Goal: Information Seeking & Learning: Learn about a topic

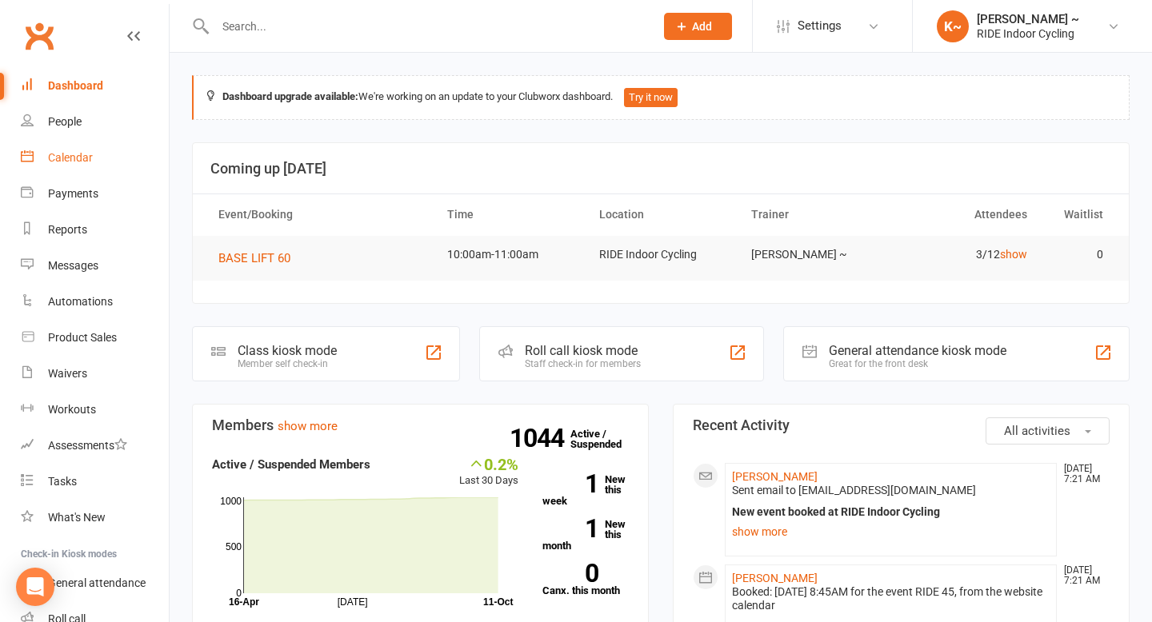
click at [90, 157] on div "Calendar" at bounding box center [70, 157] width 45 height 13
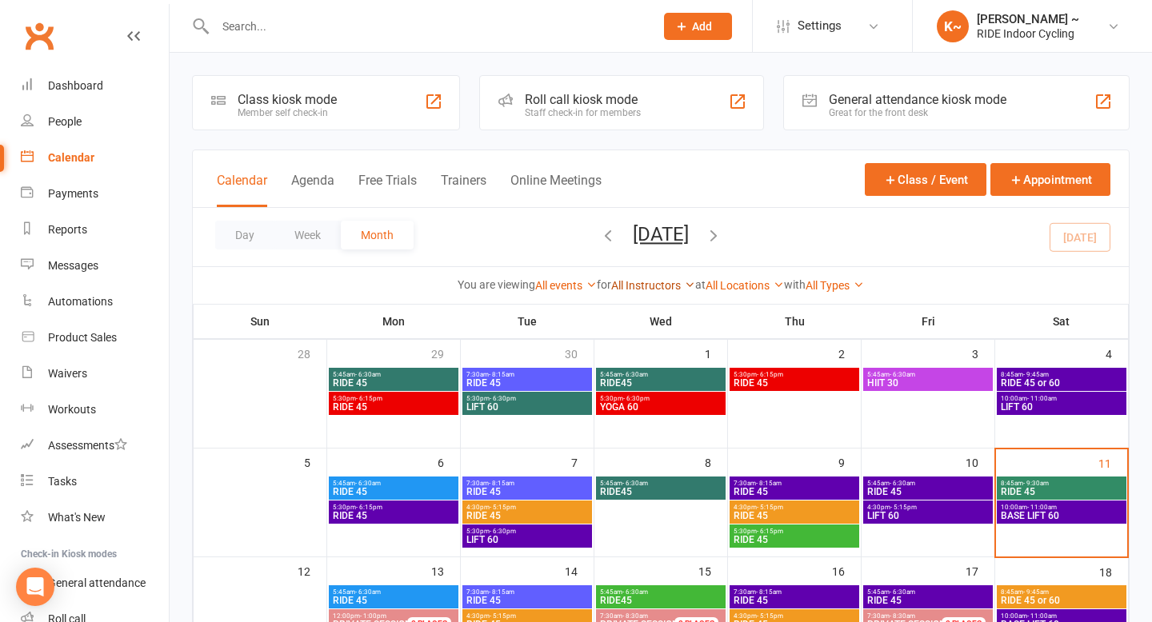
click at [625, 286] on link "All Instructors" at bounding box center [653, 285] width 84 height 13
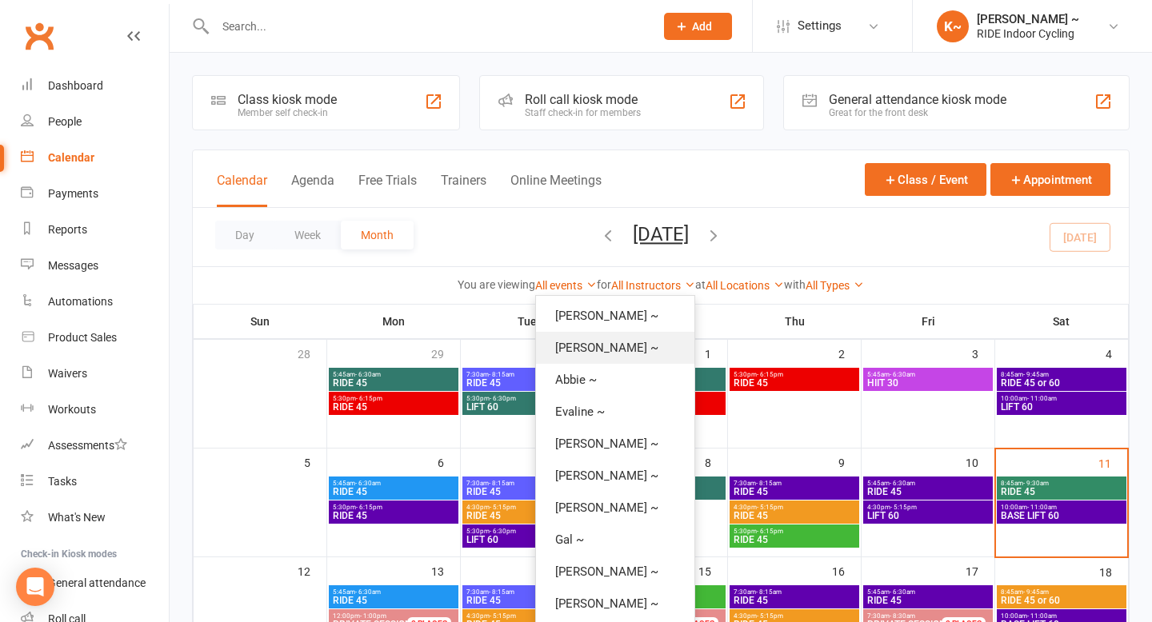
click at [585, 354] on link "[PERSON_NAME] ~" at bounding box center [615, 348] width 158 height 32
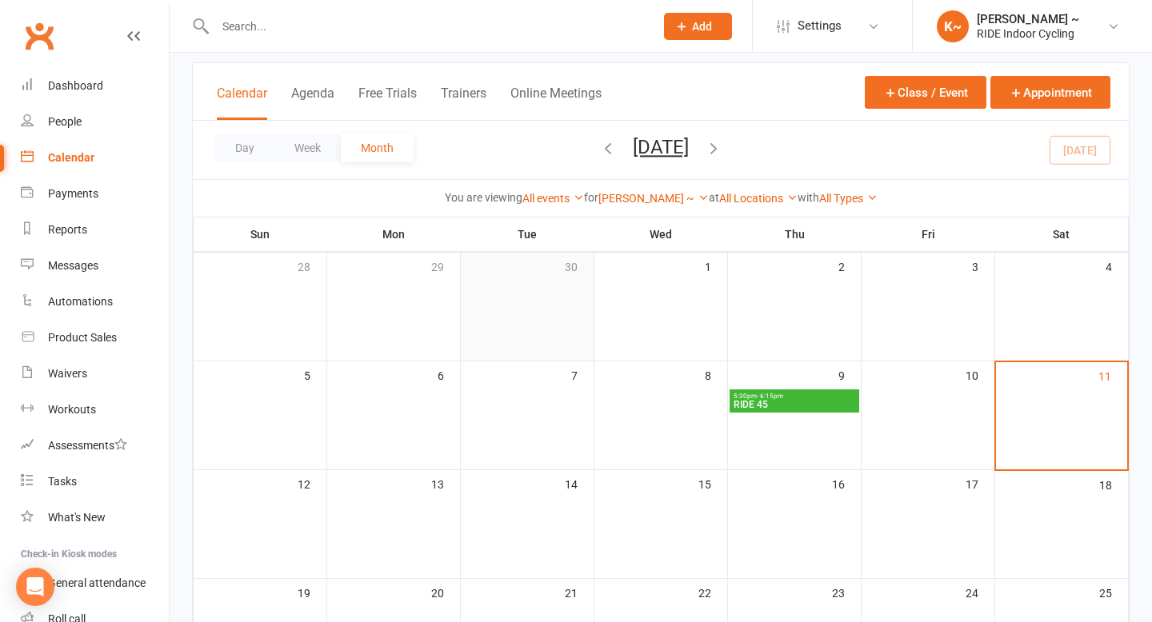
scroll to position [98, 0]
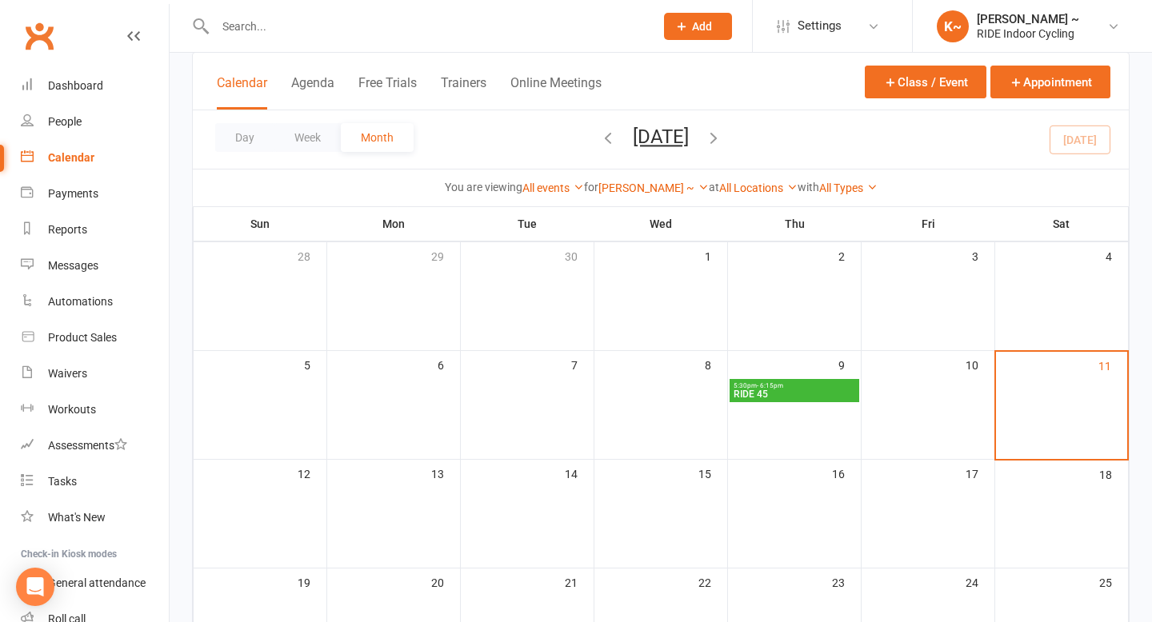
click at [599, 142] on icon "button" at bounding box center [608, 138] width 18 height 18
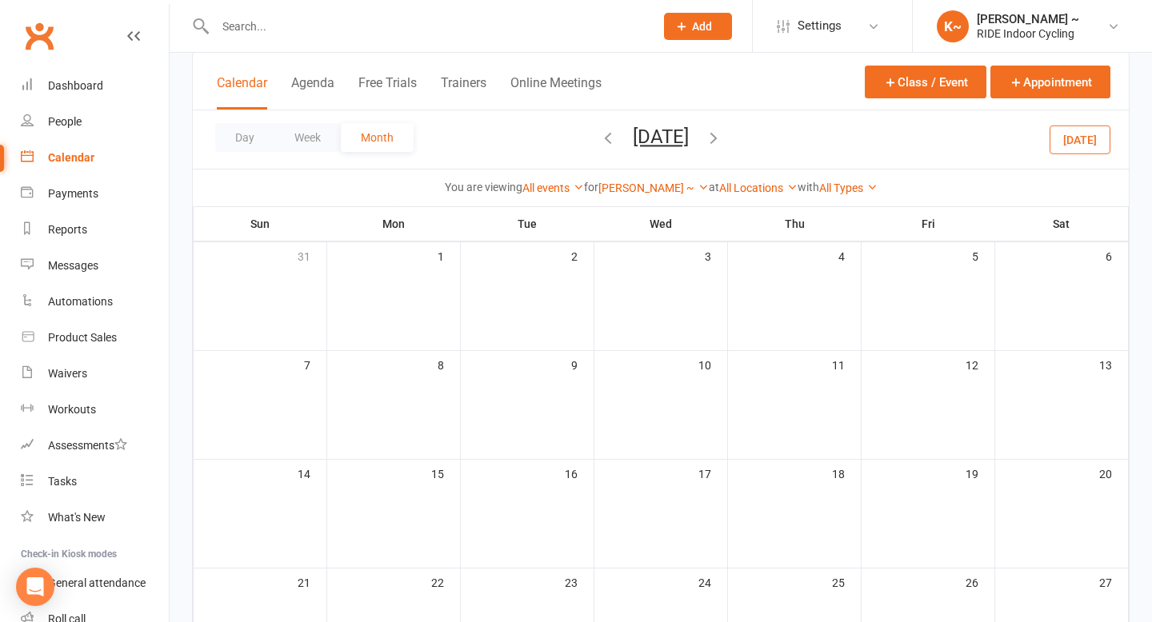
click at [617, 142] on span "[DATE] [DATE] Sun Mon Tue Wed Thu Fri Sat 28 29 30 01 02 03 04 05 06 07 08 09 1…" at bounding box center [661, 140] width 88 height 28
click at [599, 142] on icon "button" at bounding box center [608, 138] width 18 height 18
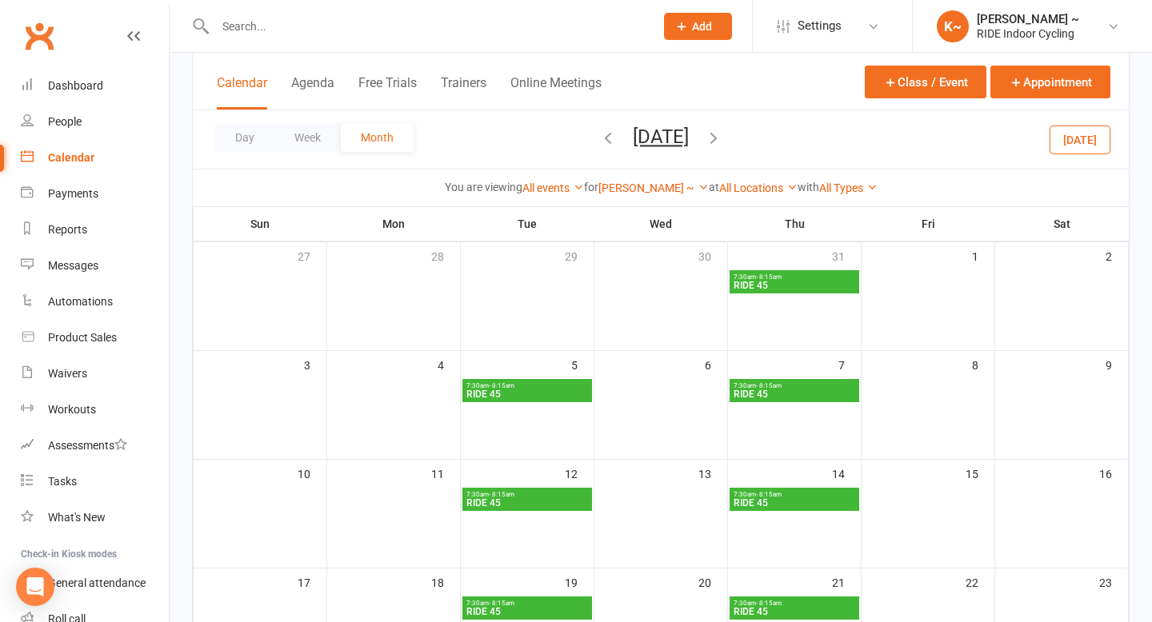
click at [571, 142] on div "Day Week Month [DATE] [DATE] Sun Mon Tue Wed Thu Fri Sat 28 29 30 01 02 03 04 0…" at bounding box center [661, 139] width 936 height 58
click at [599, 138] on icon "button" at bounding box center [608, 138] width 18 height 18
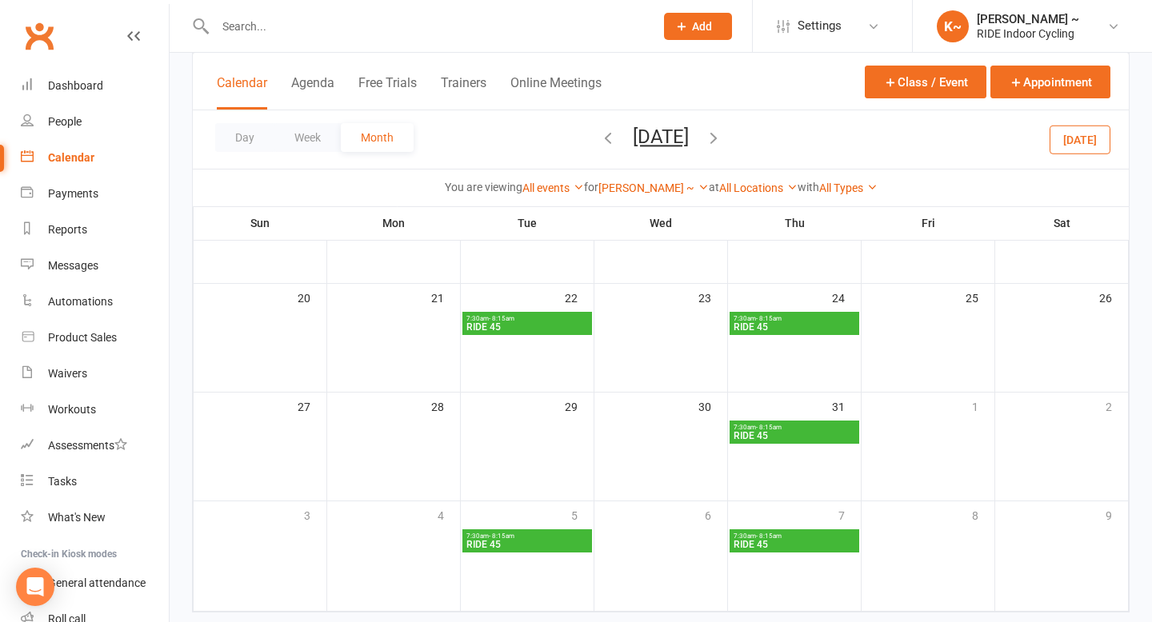
scroll to position [418, 0]
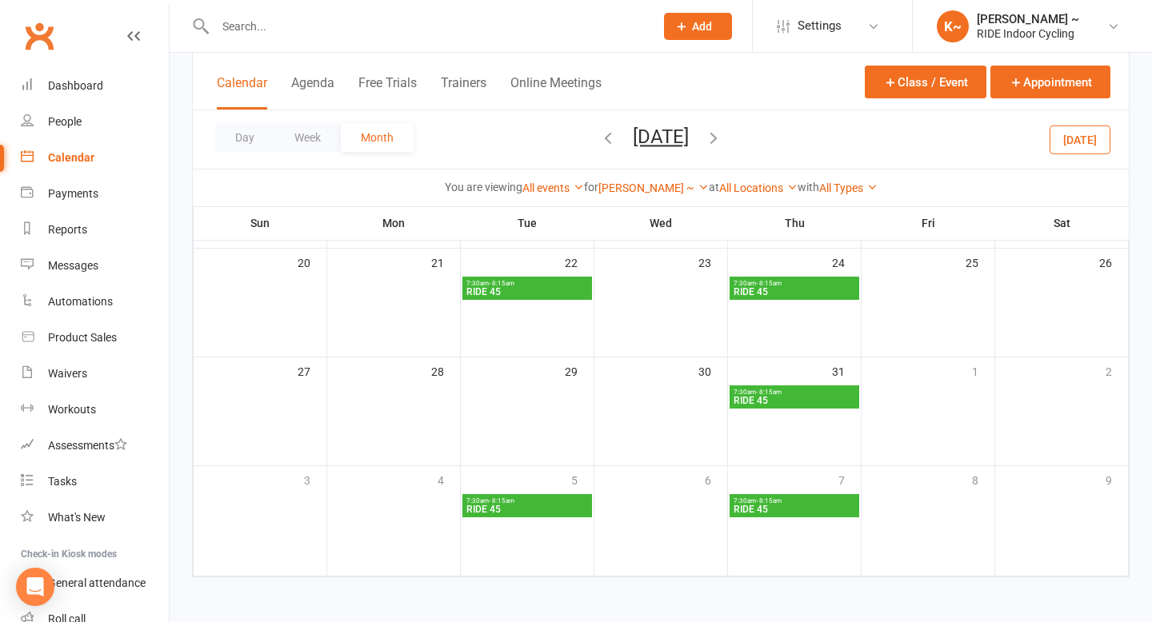
click at [722, 136] on icon "button" at bounding box center [714, 138] width 18 height 18
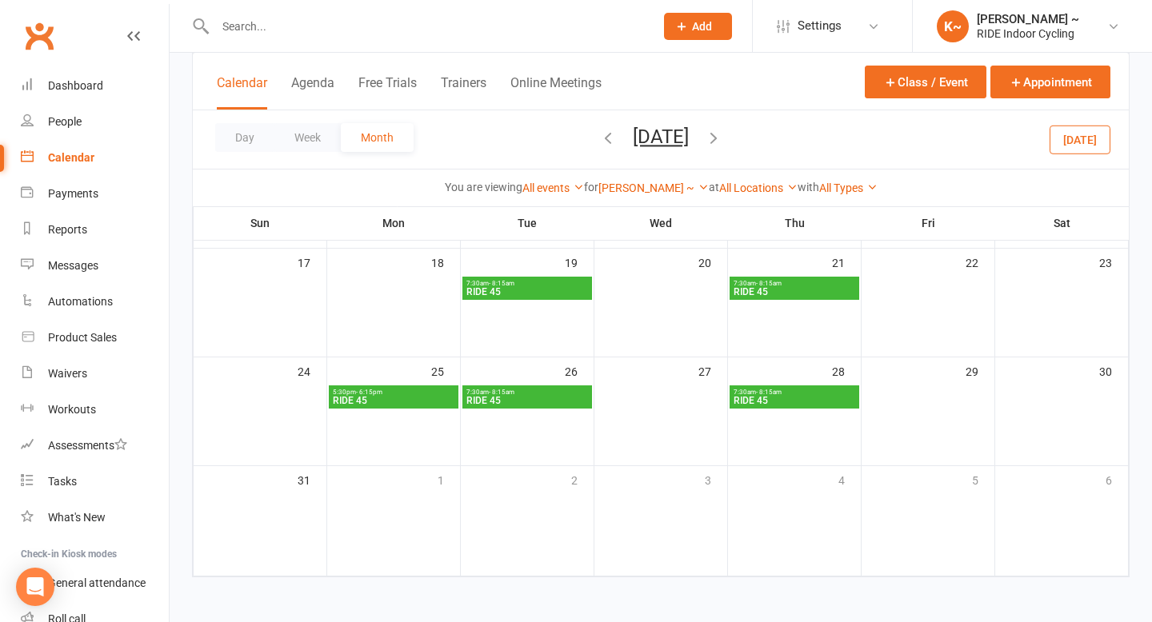
click at [722, 140] on icon "button" at bounding box center [714, 138] width 18 height 18
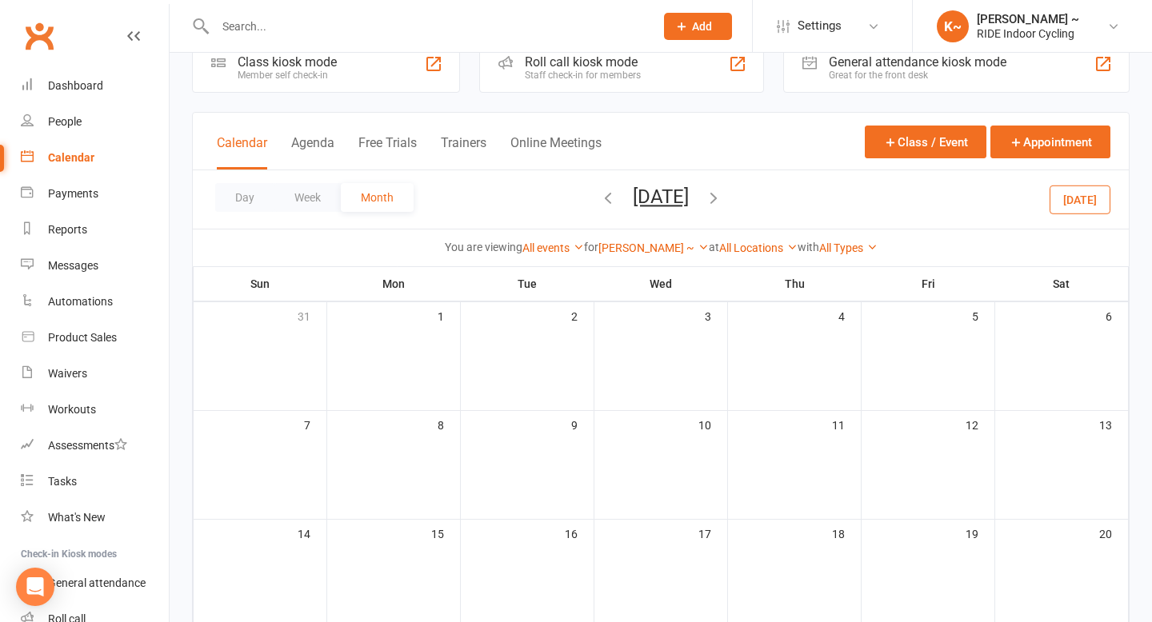
scroll to position [19, 0]
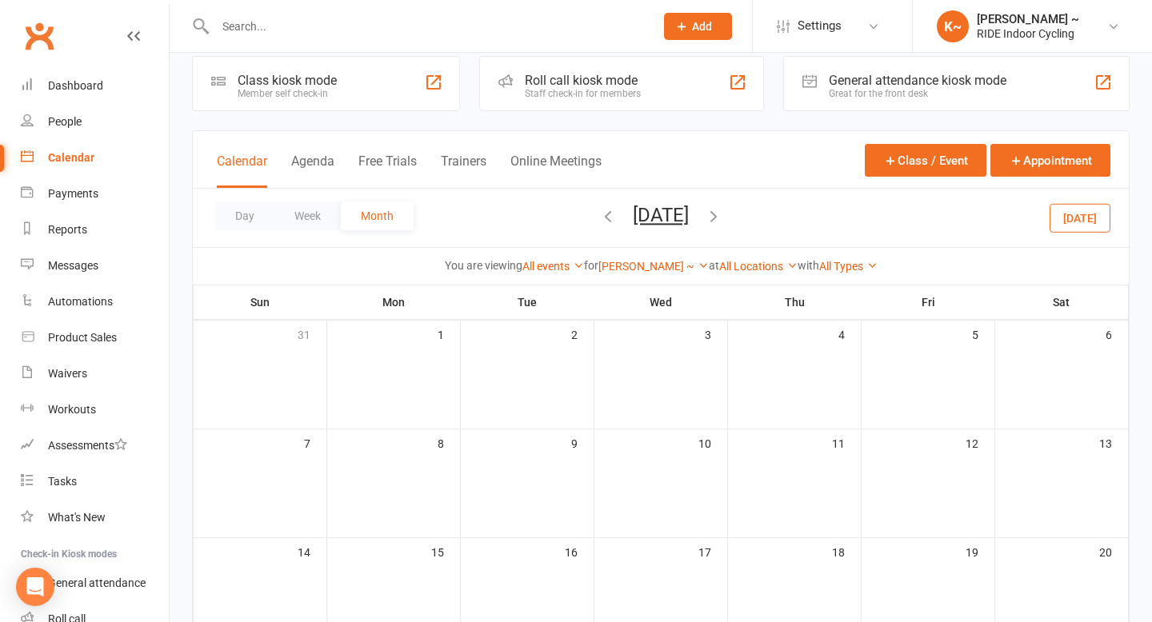
click at [599, 219] on icon "button" at bounding box center [608, 216] width 18 height 18
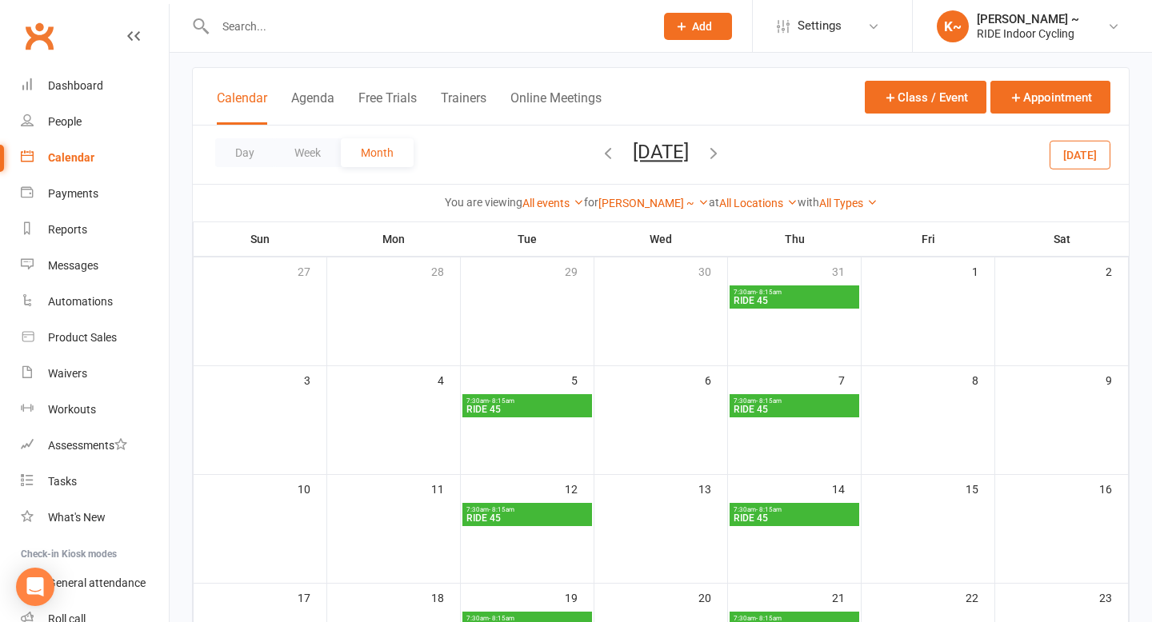
scroll to position [0, 0]
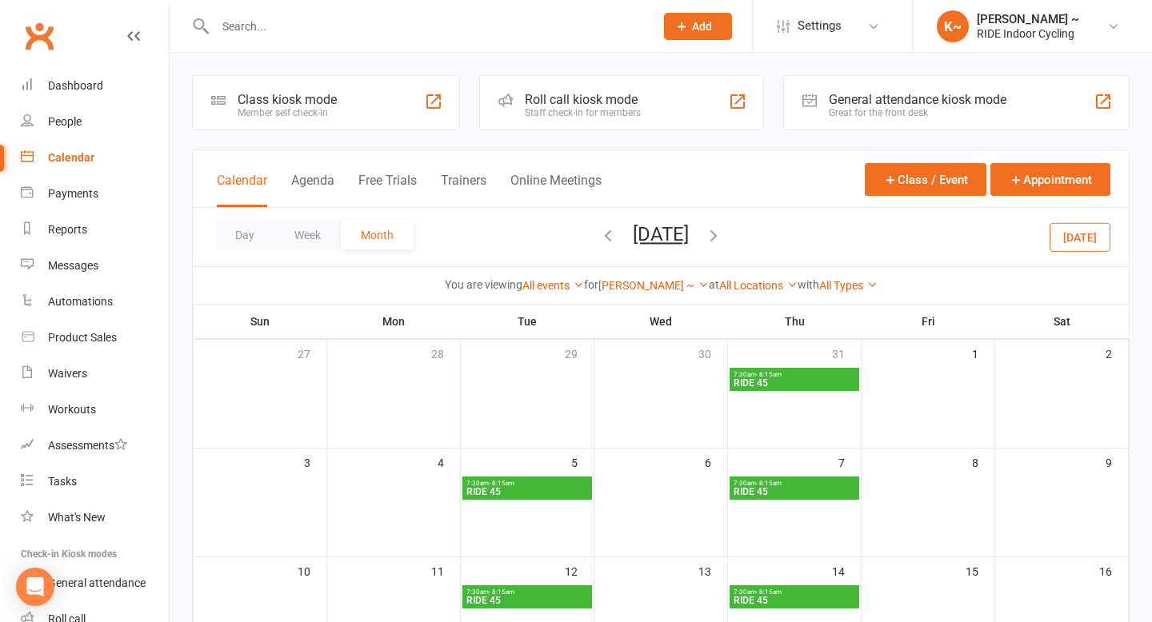
click at [599, 242] on icon "button" at bounding box center [608, 235] width 18 height 18
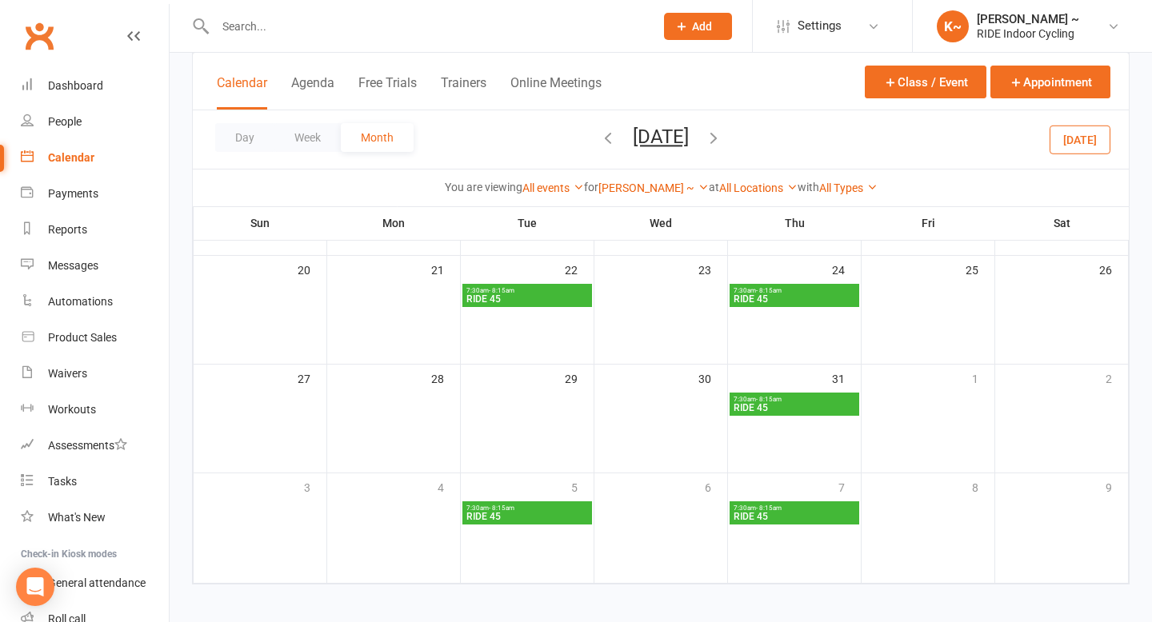
scroll to position [412, 0]
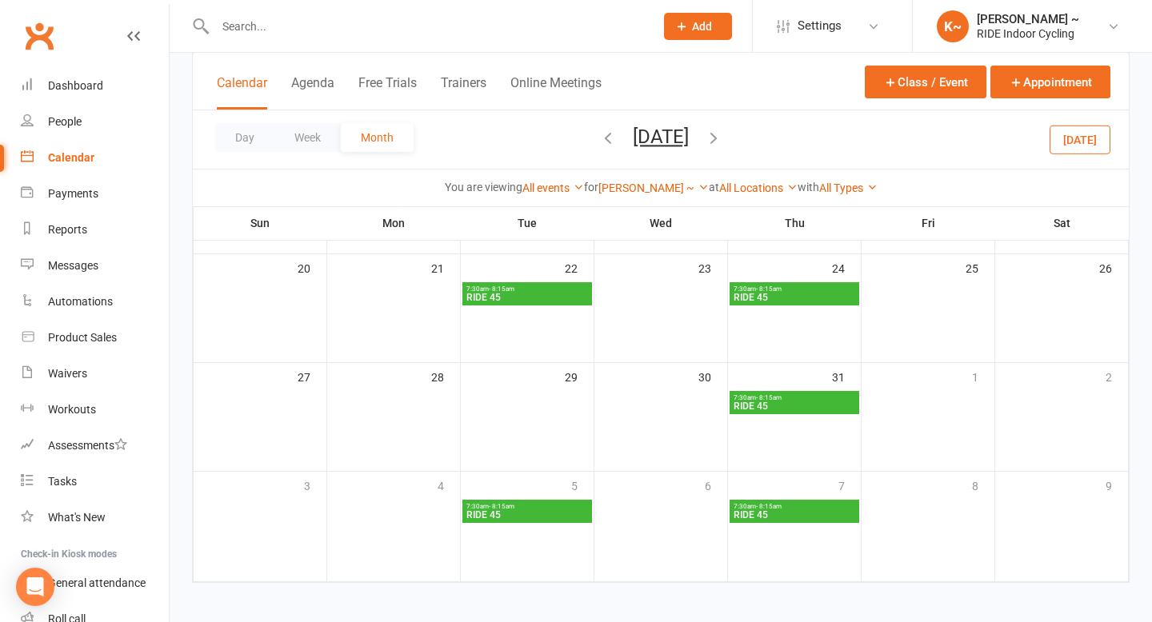
click at [722, 142] on icon "button" at bounding box center [714, 138] width 18 height 18
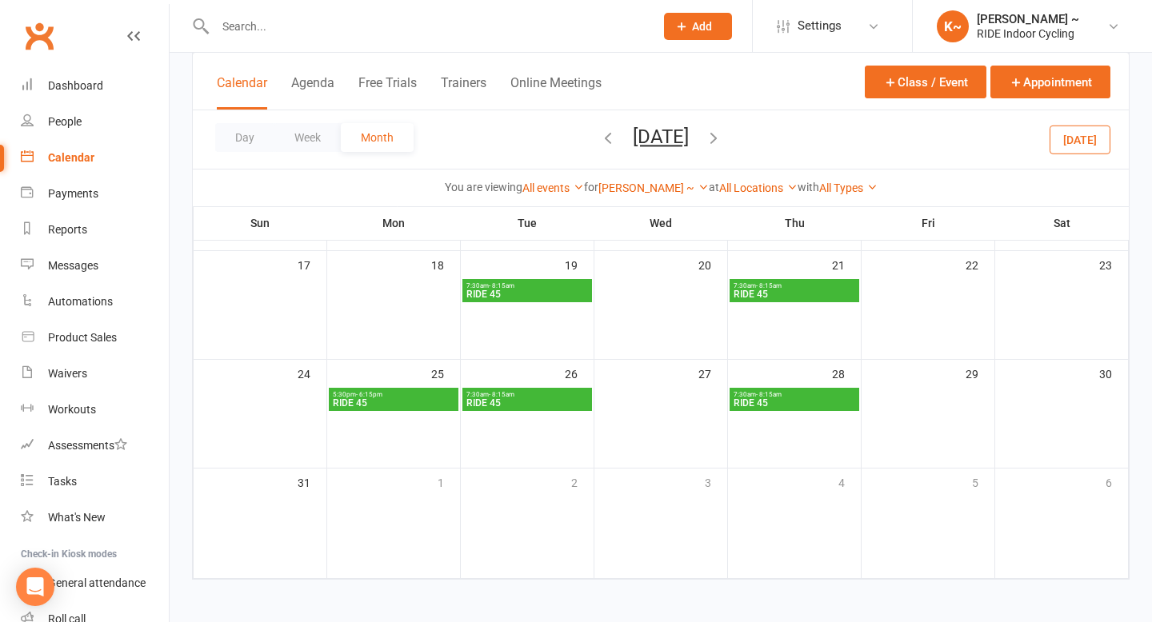
scroll to position [418, 0]
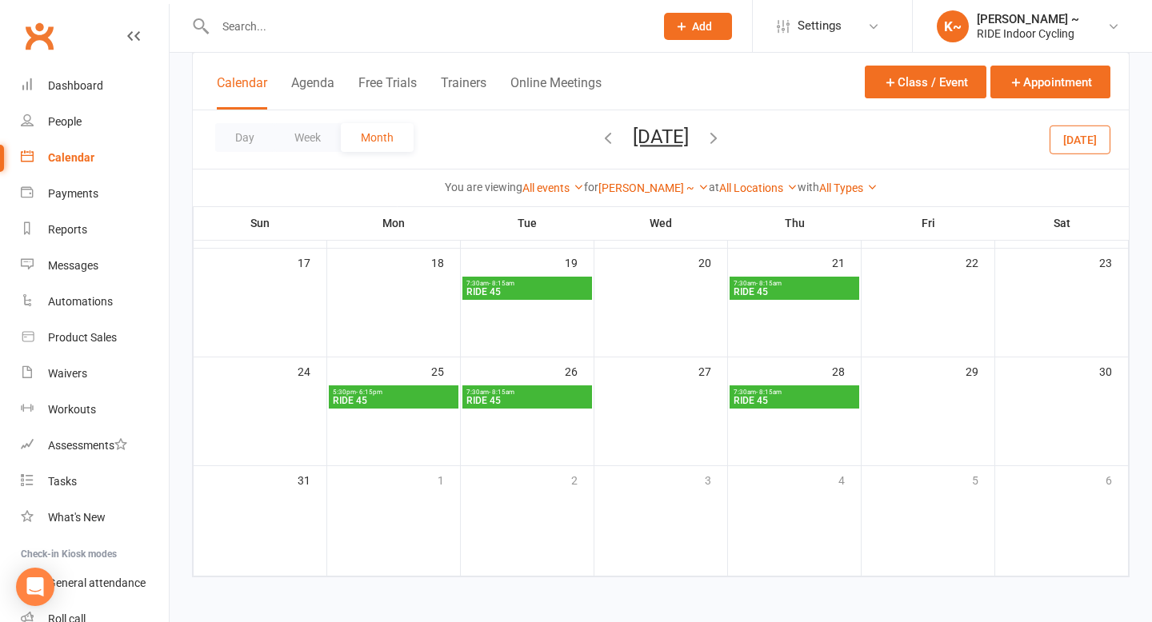
click at [722, 137] on icon "button" at bounding box center [714, 138] width 18 height 18
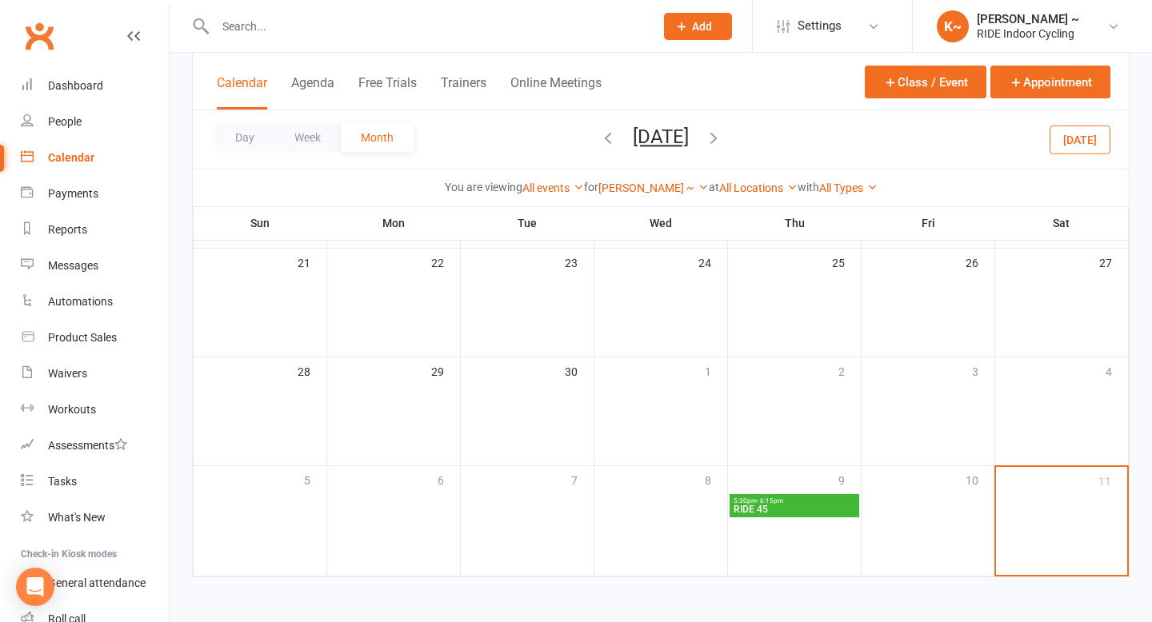
scroll to position [418, 0]
click at [650, 186] on link "[PERSON_NAME] ~" at bounding box center [653, 188] width 110 height 13
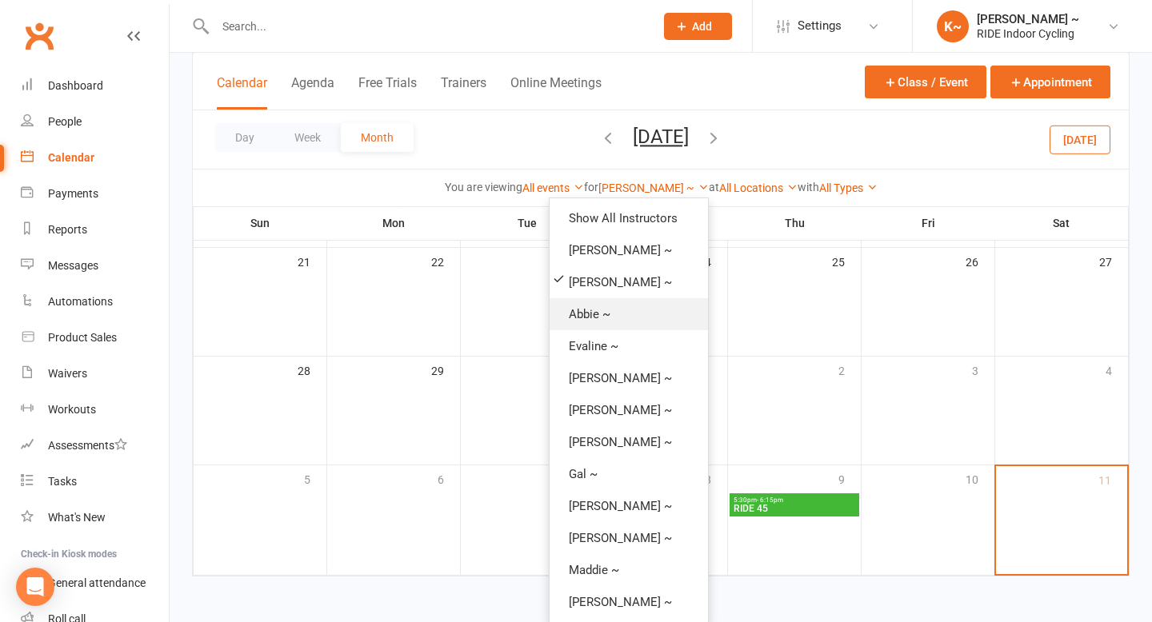
click at [582, 306] on link "Abbie ~" at bounding box center [629, 314] width 158 height 32
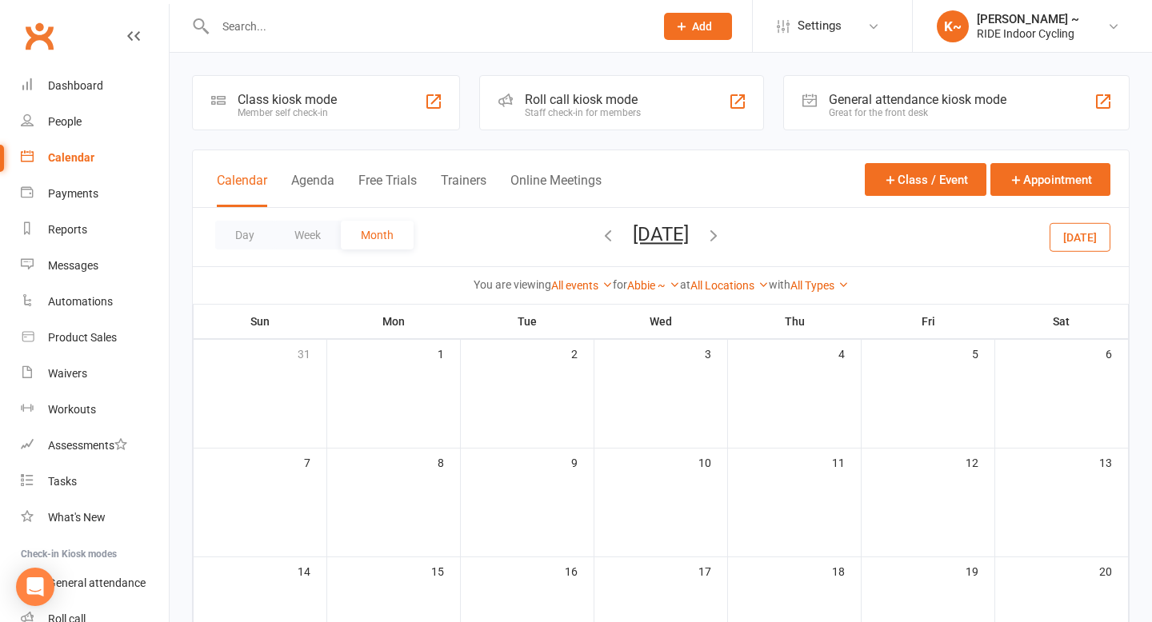
click at [599, 242] on icon "button" at bounding box center [608, 235] width 18 height 18
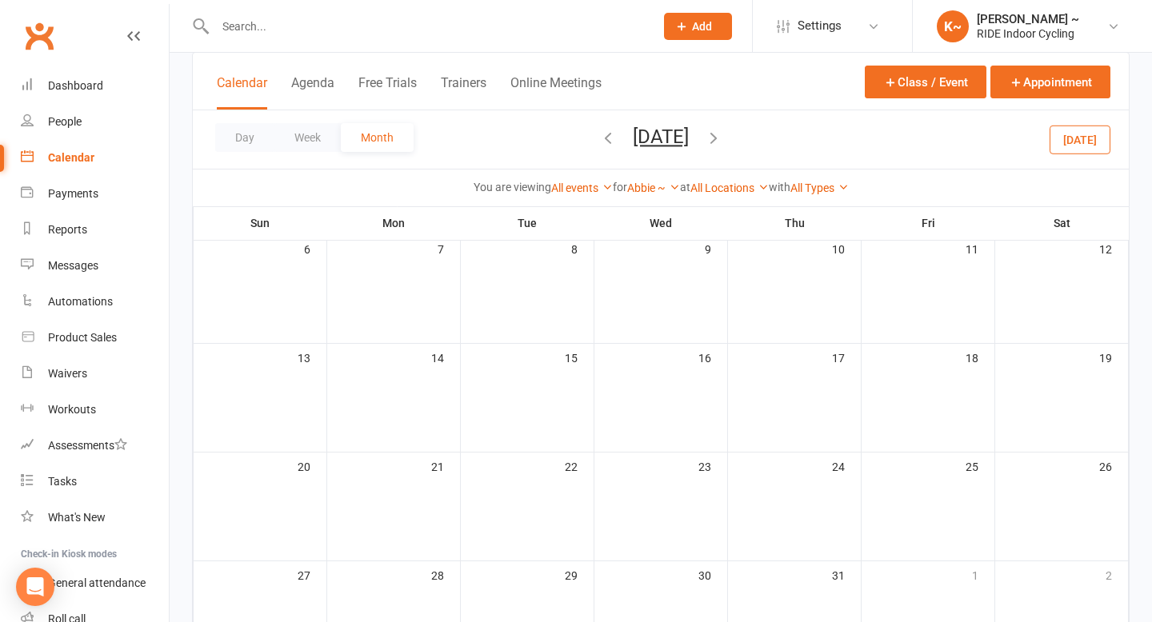
scroll to position [418, 0]
click at [641, 189] on link "Abbie ~" at bounding box center [653, 188] width 53 height 13
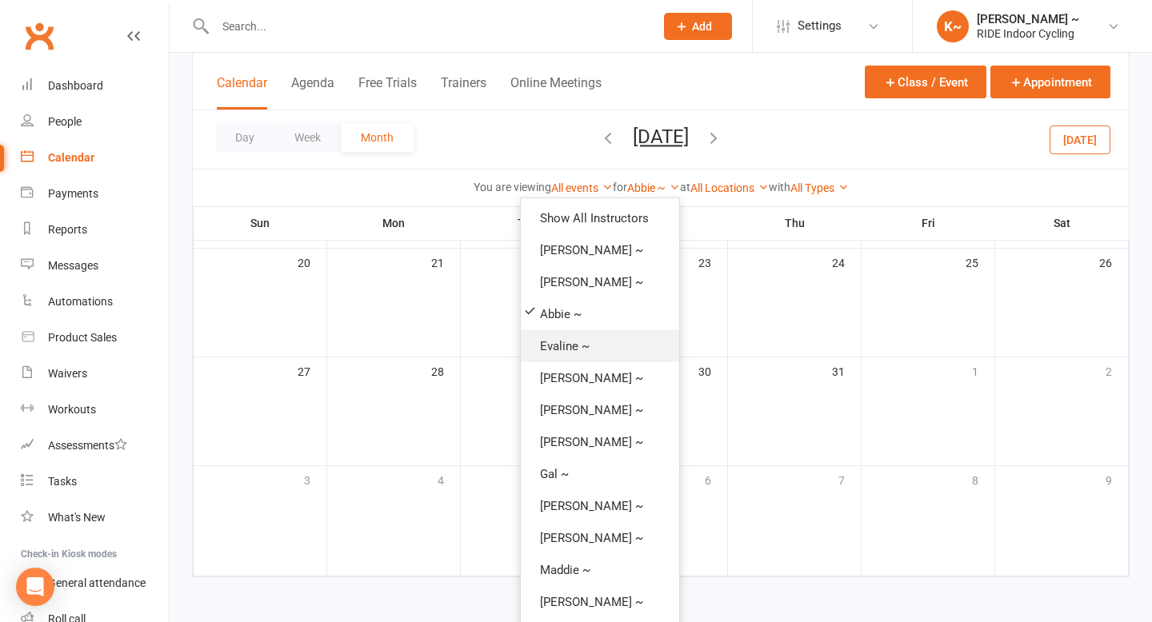
click at [585, 340] on link "Evaline ~" at bounding box center [600, 346] width 158 height 32
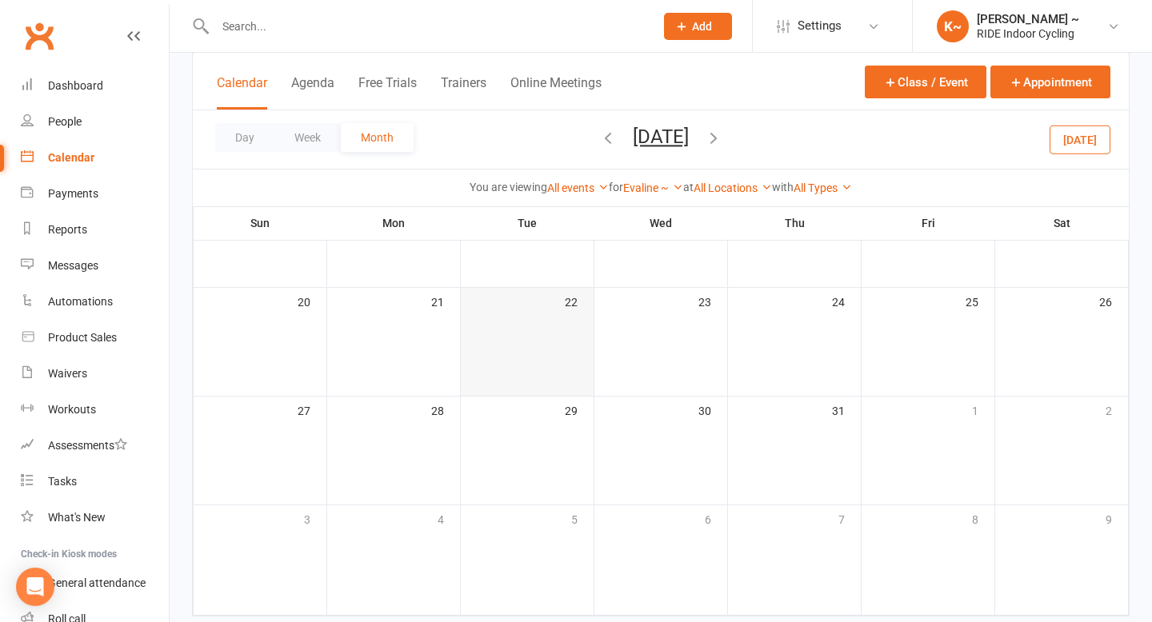
scroll to position [418, 0]
click at [722, 140] on icon "button" at bounding box center [714, 138] width 18 height 18
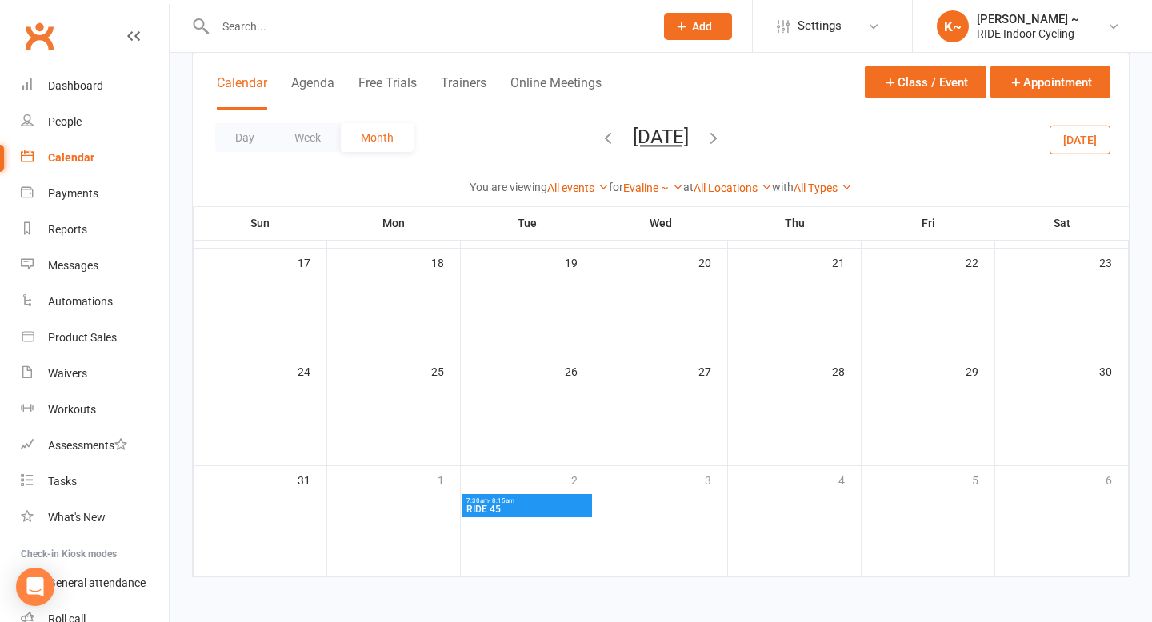
click at [722, 135] on icon "button" at bounding box center [714, 138] width 18 height 18
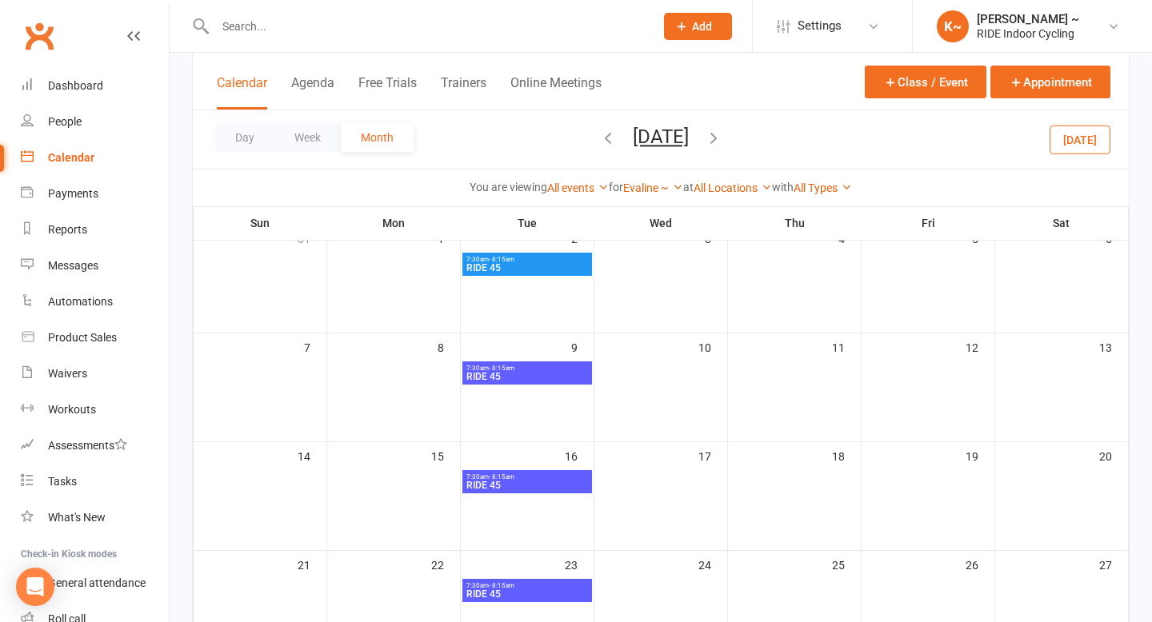
scroll to position [114, 0]
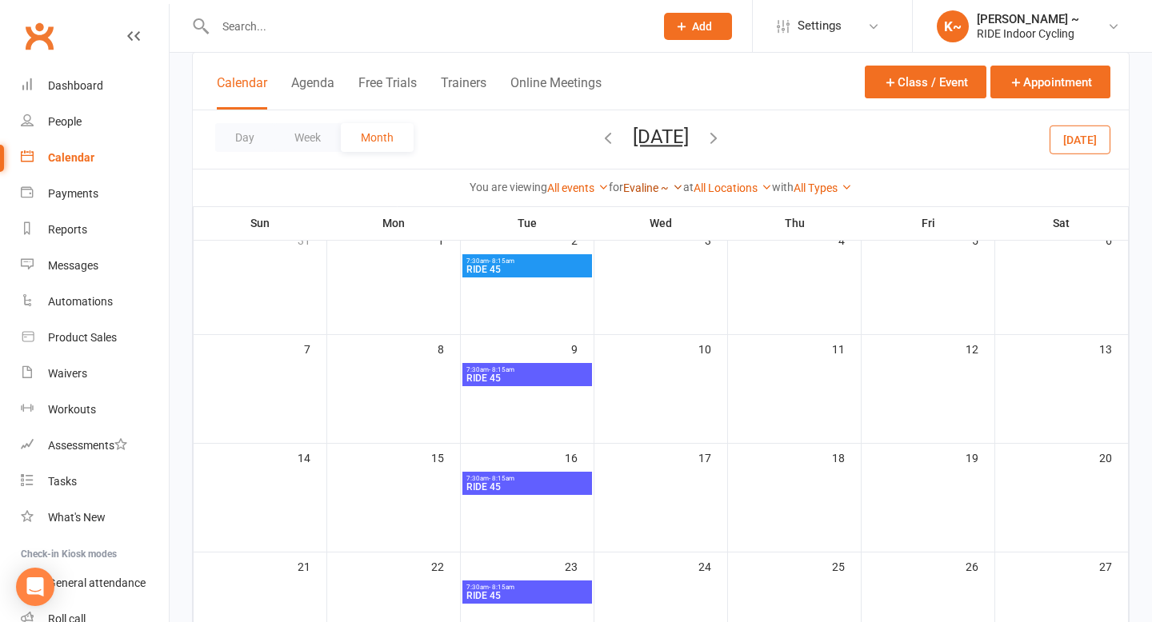
click at [652, 190] on link "Evaline ~" at bounding box center [653, 188] width 60 height 13
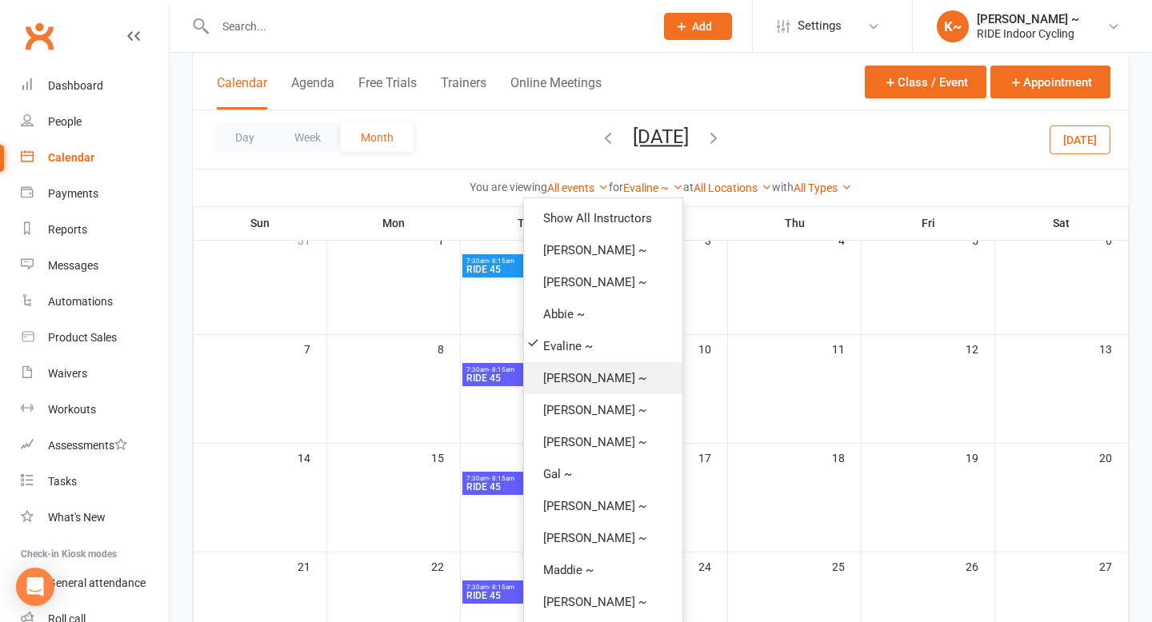
click at [577, 372] on link "[PERSON_NAME] ~" at bounding box center [603, 378] width 158 height 32
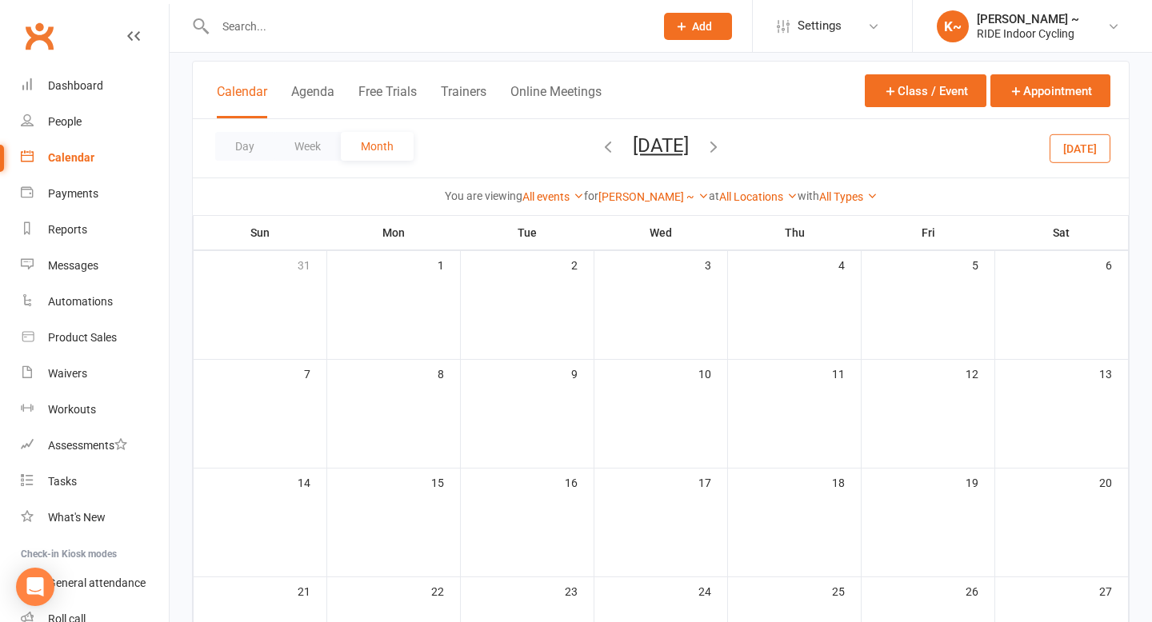
scroll to position [88, 0]
click at [599, 155] on icon "button" at bounding box center [608, 147] width 18 height 18
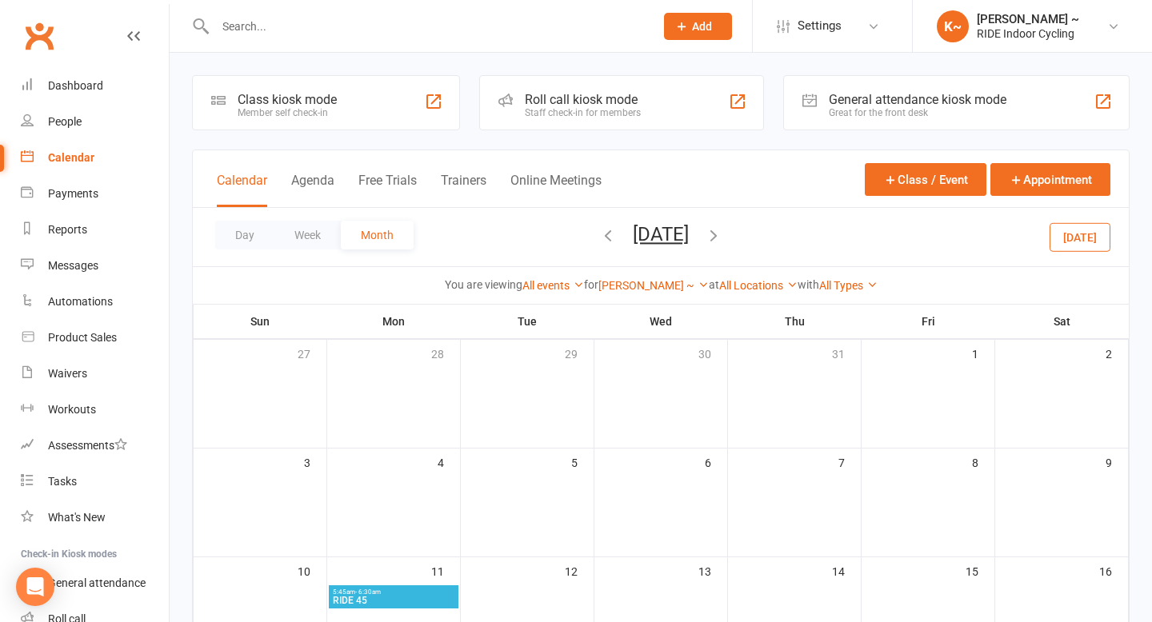
scroll to position [0, 0]
click at [599, 223] on button "button" at bounding box center [608, 237] width 18 height 28
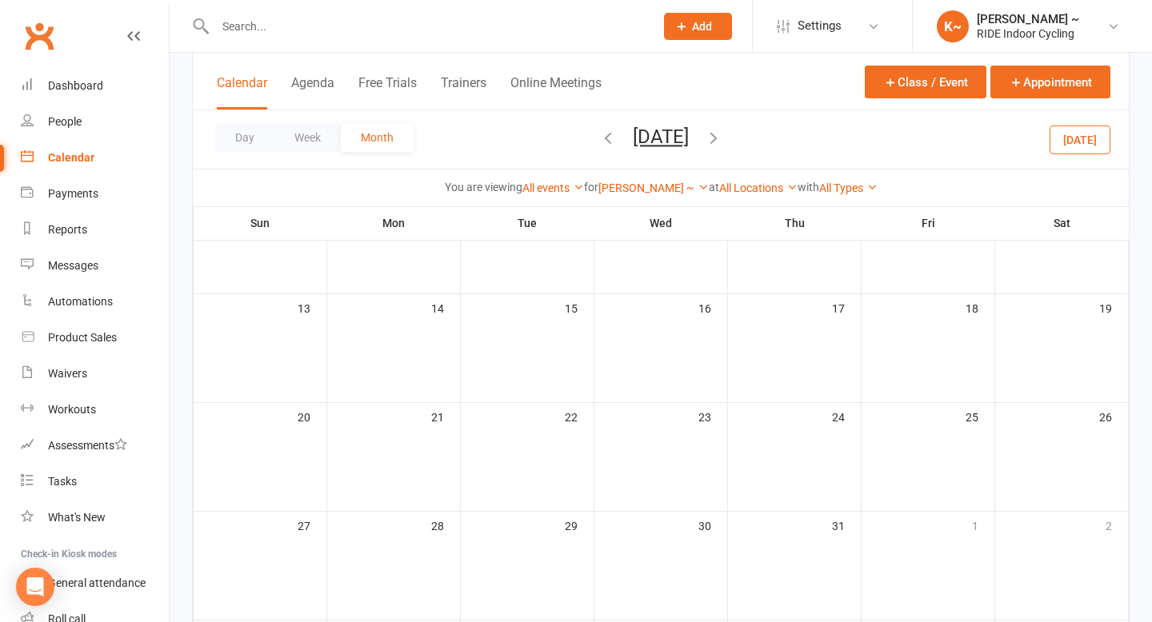
scroll to position [245, 0]
click at [622, 190] on link "[PERSON_NAME] ~" at bounding box center [653, 188] width 110 height 13
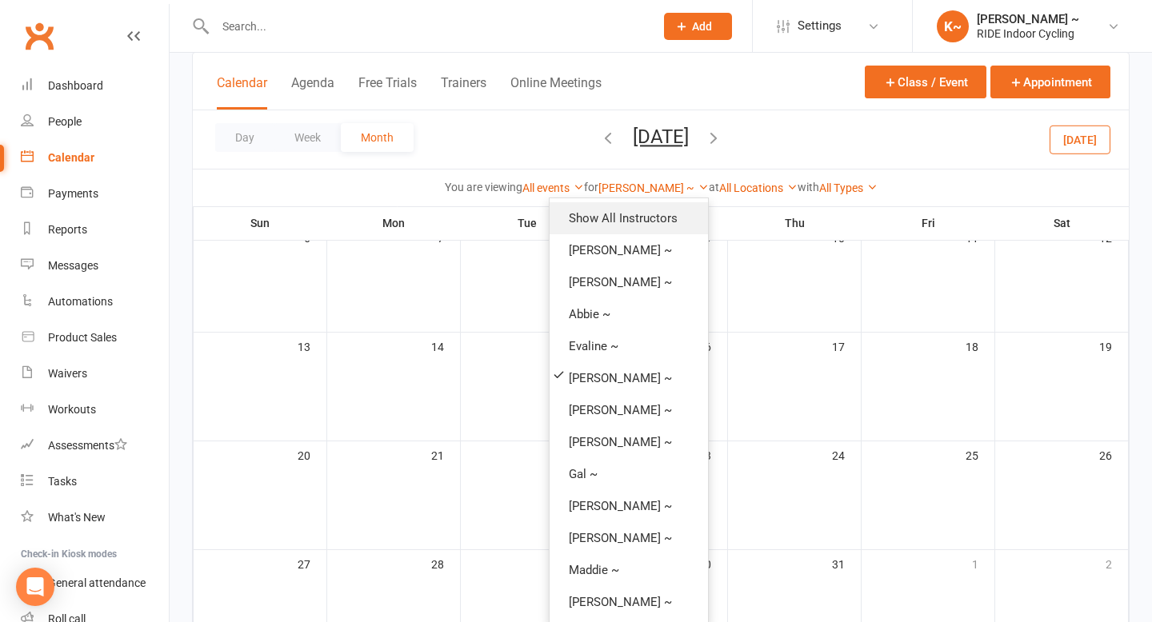
scroll to position [226, 0]
click at [569, 402] on link "[PERSON_NAME] ~" at bounding box center [629, 410] width 158 height 32
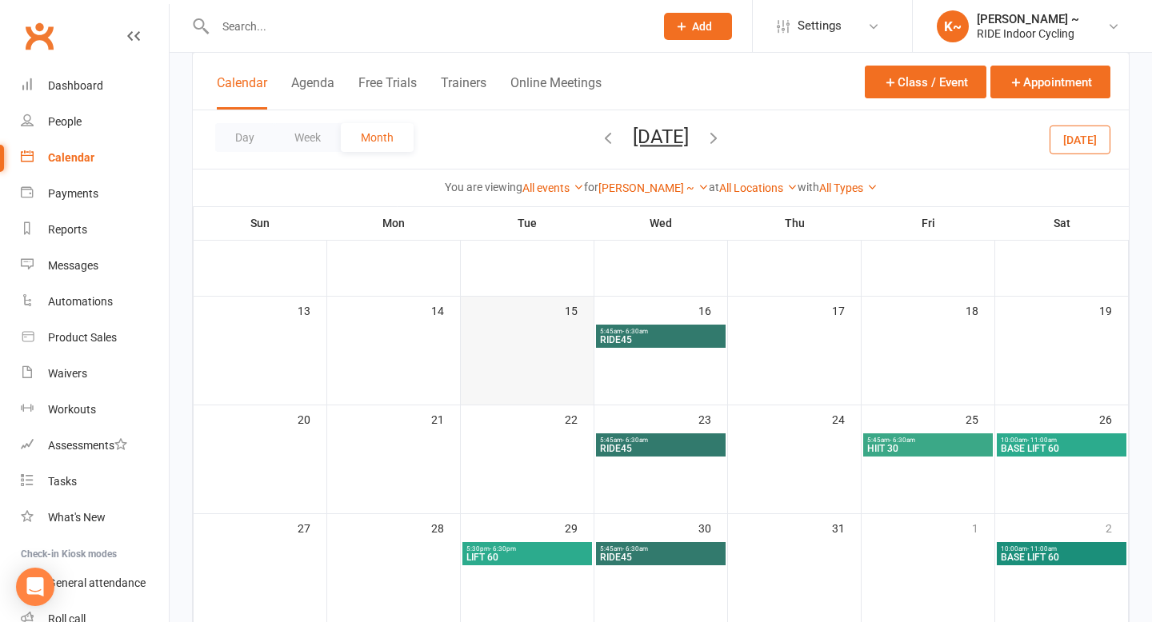
scroll to position [267, 0]
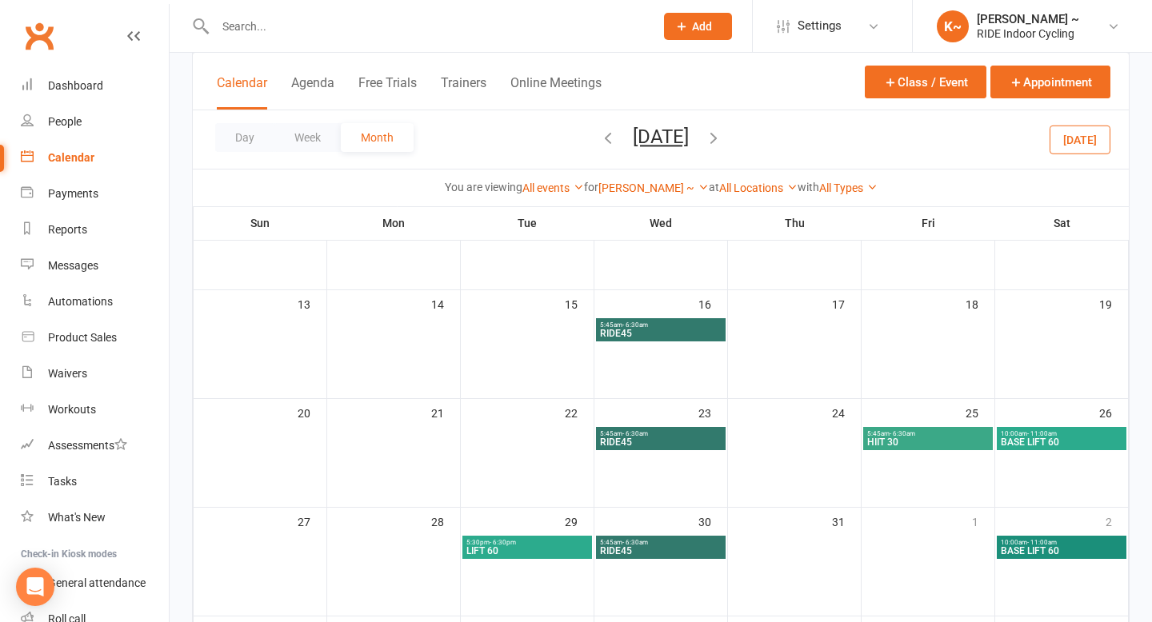
click at [722, 142] on icon "button" at bounding box center [714, 138] width 18 height 18
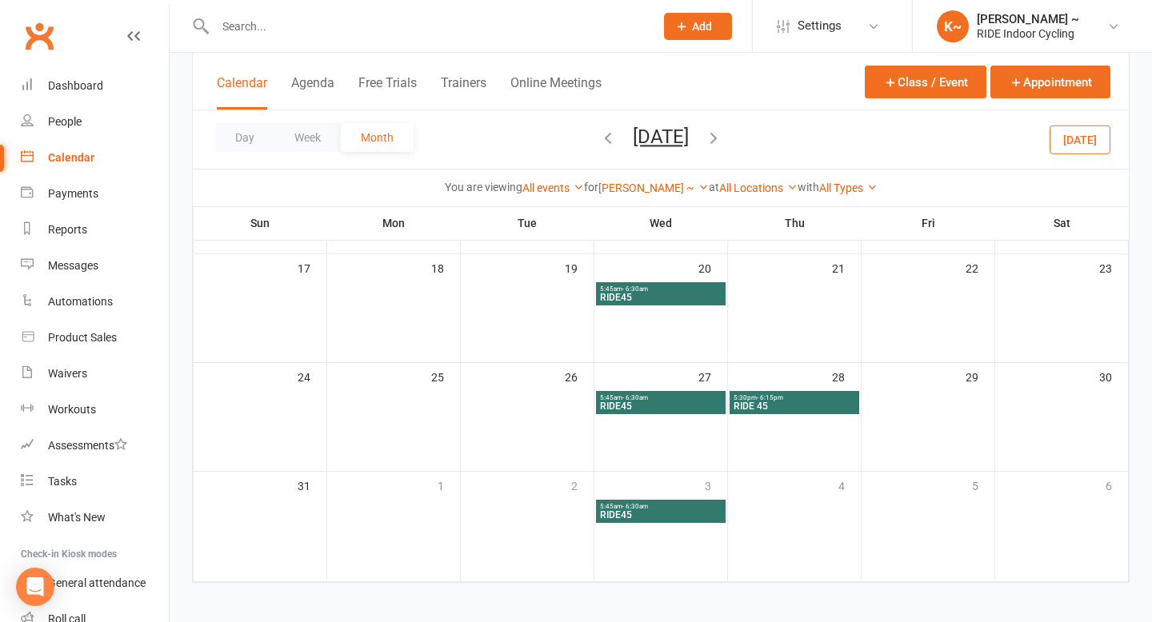
scroll to position [418, 0]
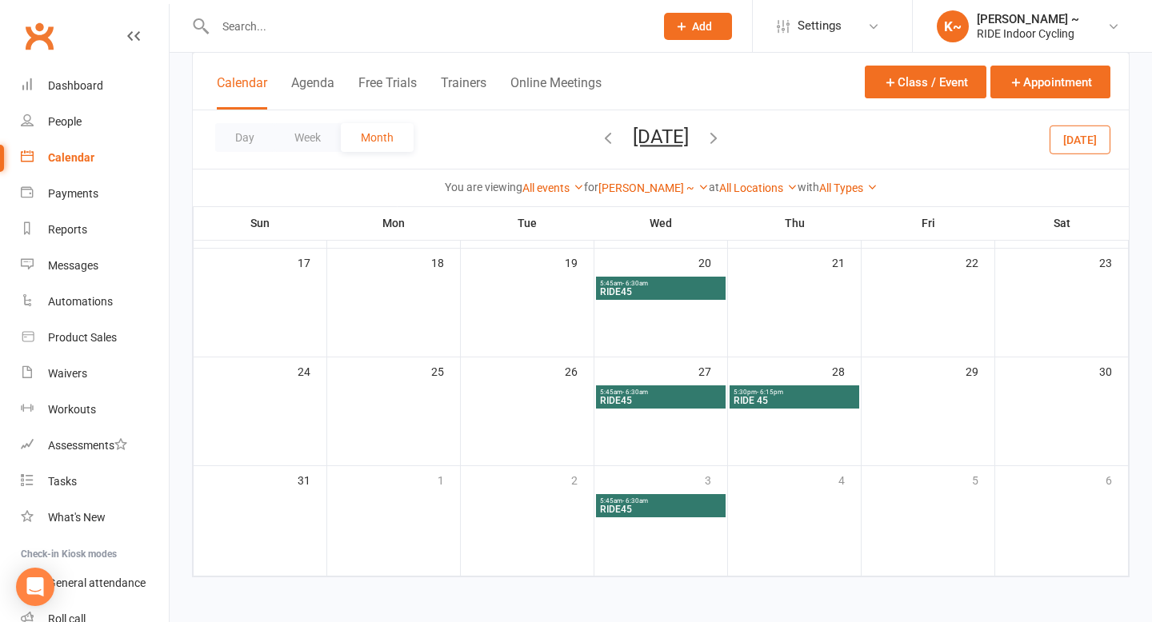
click at [722, 140] on icon "button" at bounding box center [714, 138] width 18 height 18
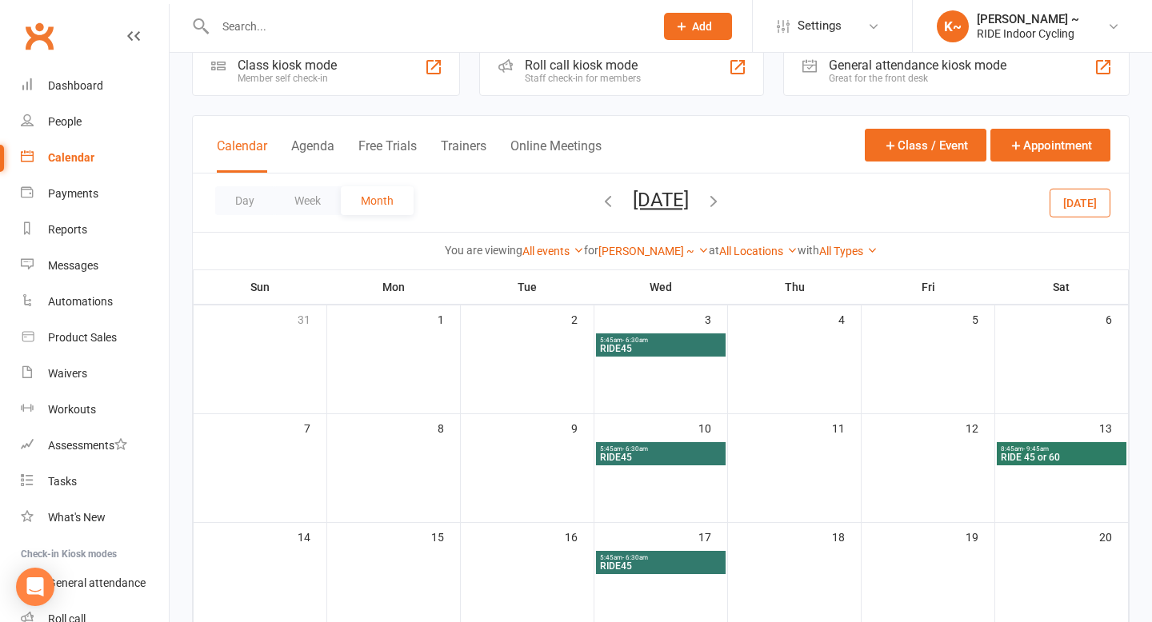
scroll to position [34, 0]
click at [599, 195] on icon "button" at bounding box center [608, 202] width 18 height 18
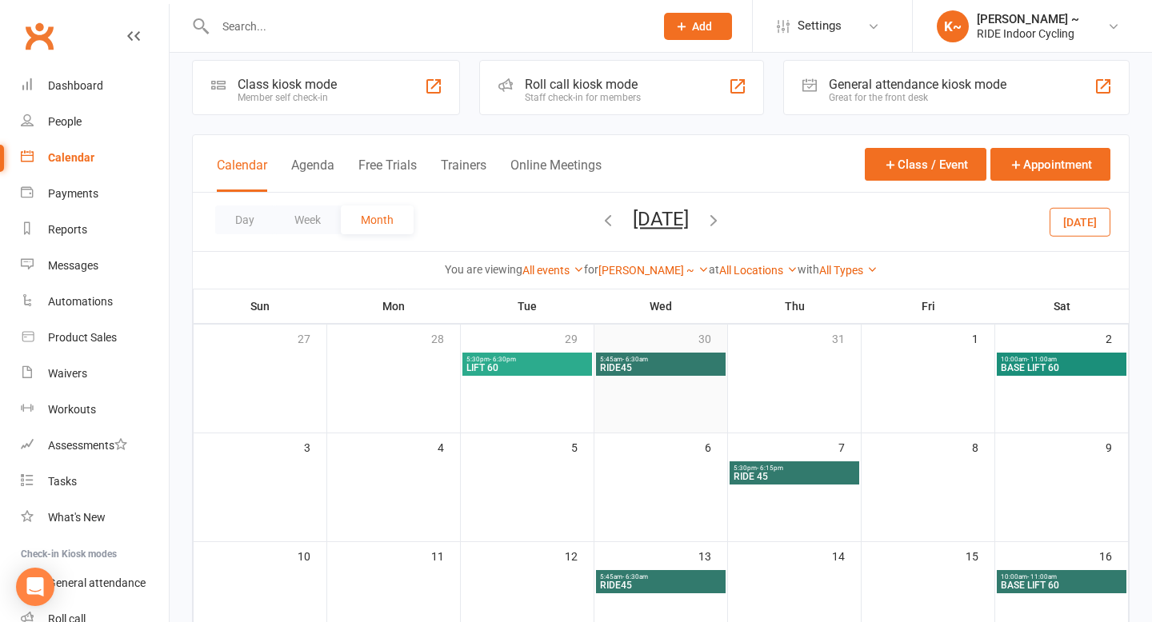
scroll to position [0, 0]
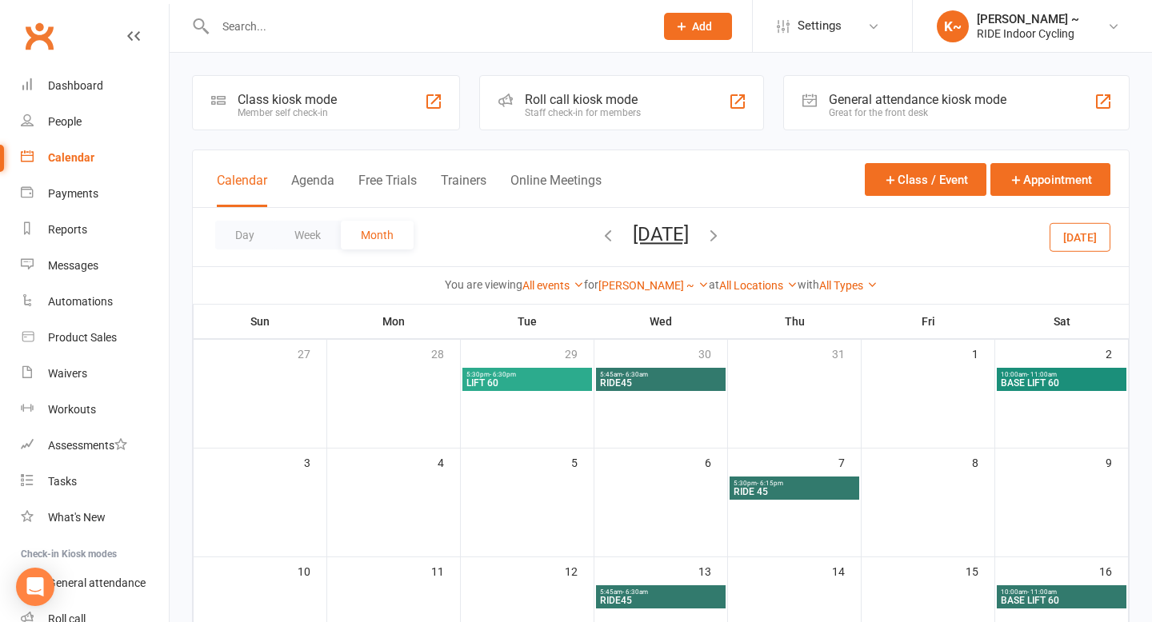
click at [599, 240] on icon "button" at bounding box center [608, 235] width 18 height 18
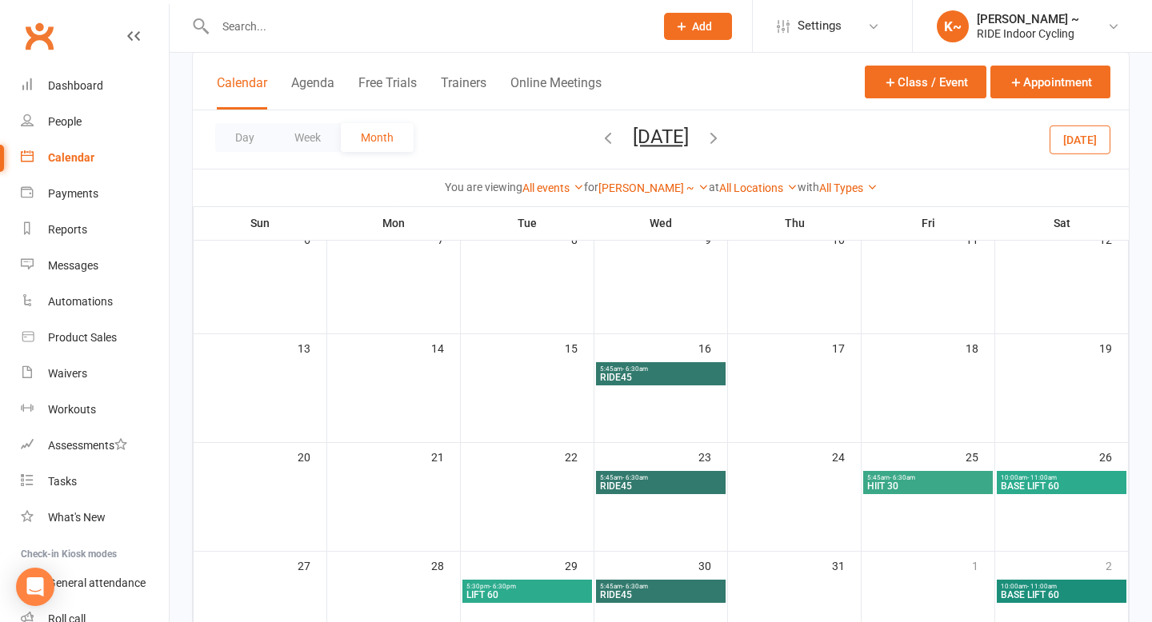
scroll to position [225, 0]
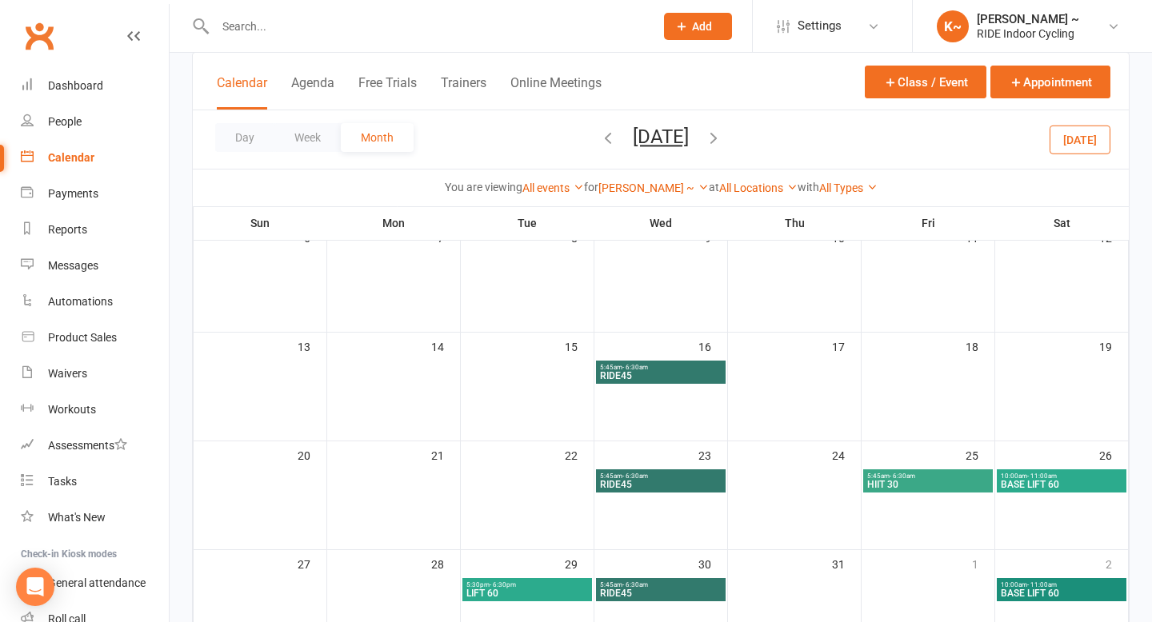
click at [630, 194] on div "[PERSON_NAME] ~ Show All Instructors [PERSON_NAME] ~ [PERSON_NAME] ~ [PERSON_NA…" at bounding box center [653, 188] width 110 height 18
click at [633, 191] on link "[PERSON_NAME] ~" at bounding box center [653, 188] width 110 height 13
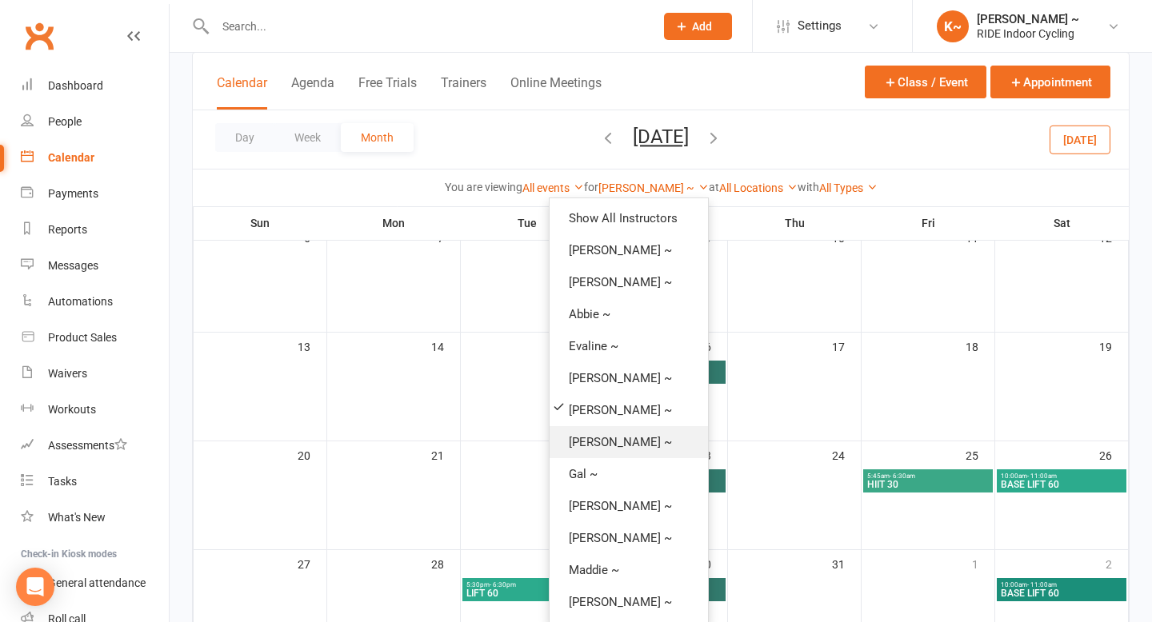
click at [555, 446] on link "[PERSON_NAME] ~" at bounding box center [629, 442] width 158 height 32
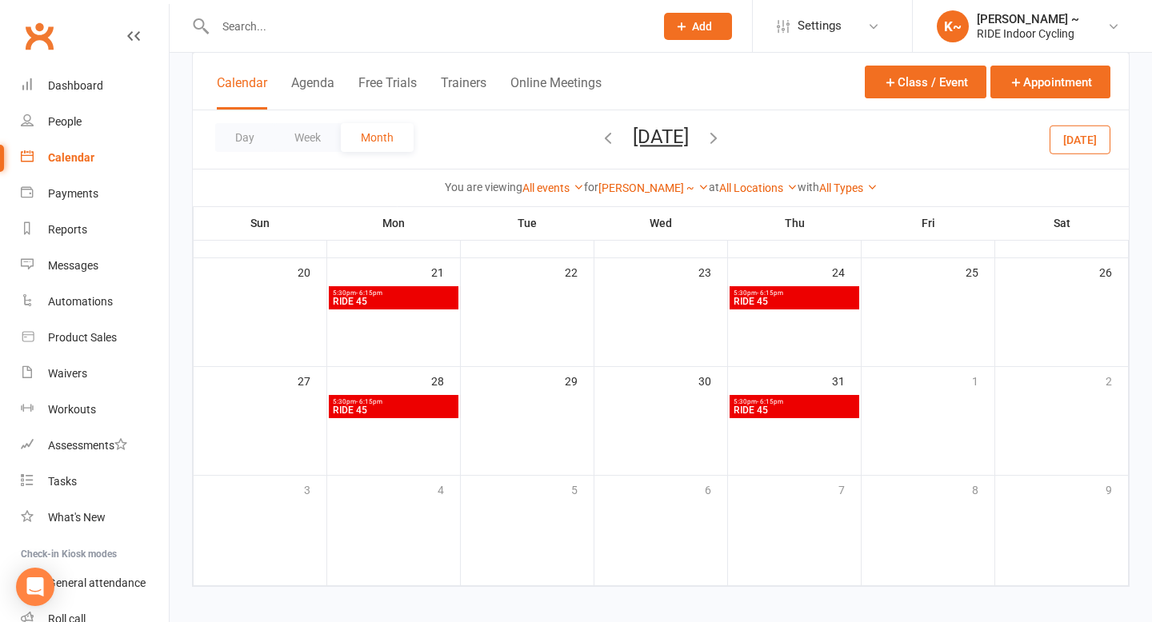
scroll to position [410, 0]
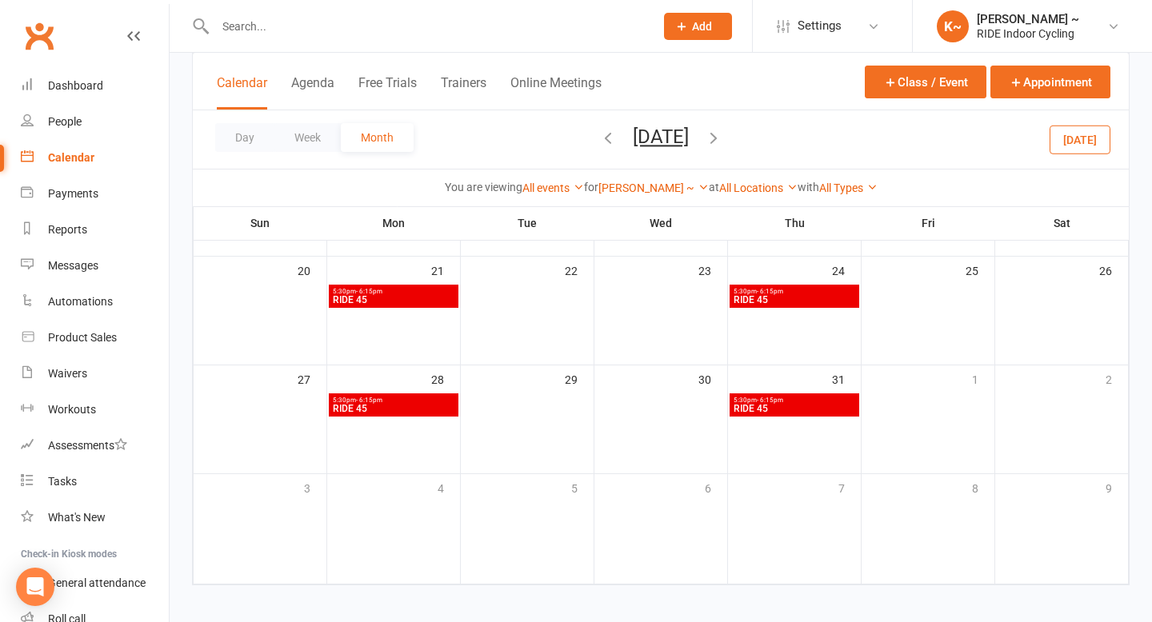
click at [722, 134] on icon "button" at bounding box center [714, 138] width 18 height 18
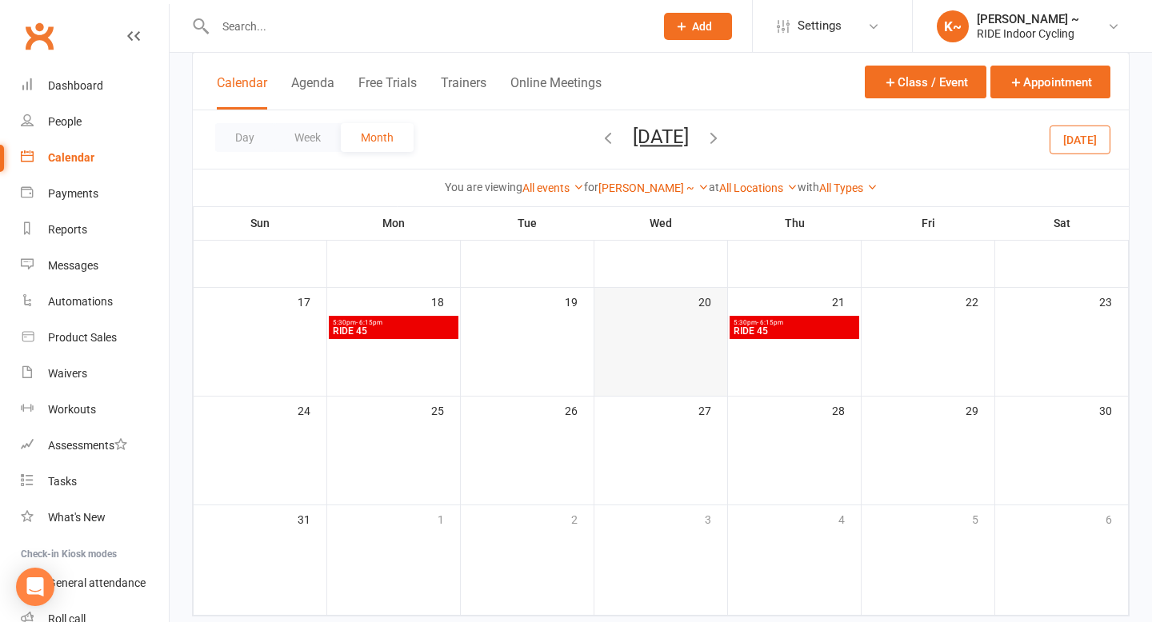
scroll to position [382, 0]
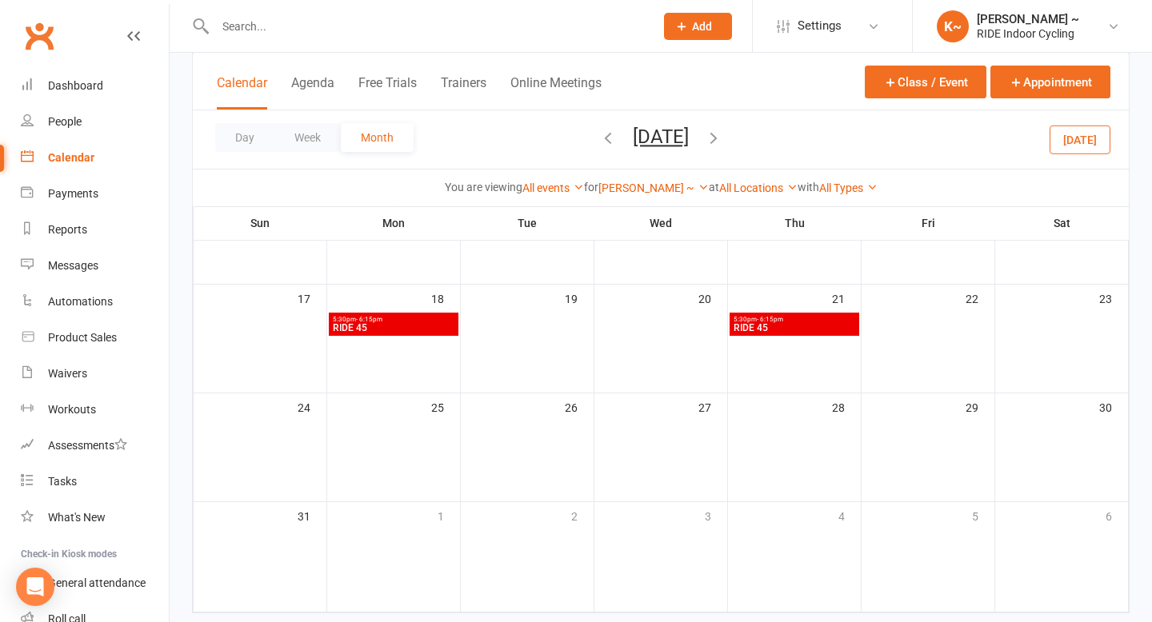
click at [722, 137] on icon "button" at bounding box center [714, 138] width 18 height 18
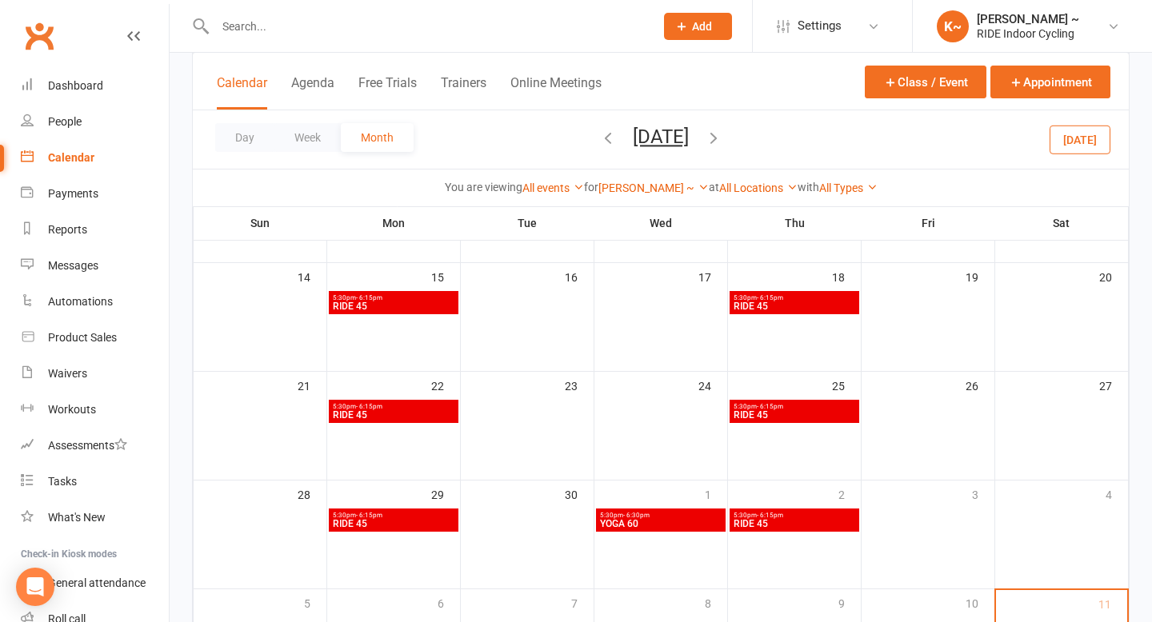
scroll to position [299, 0]
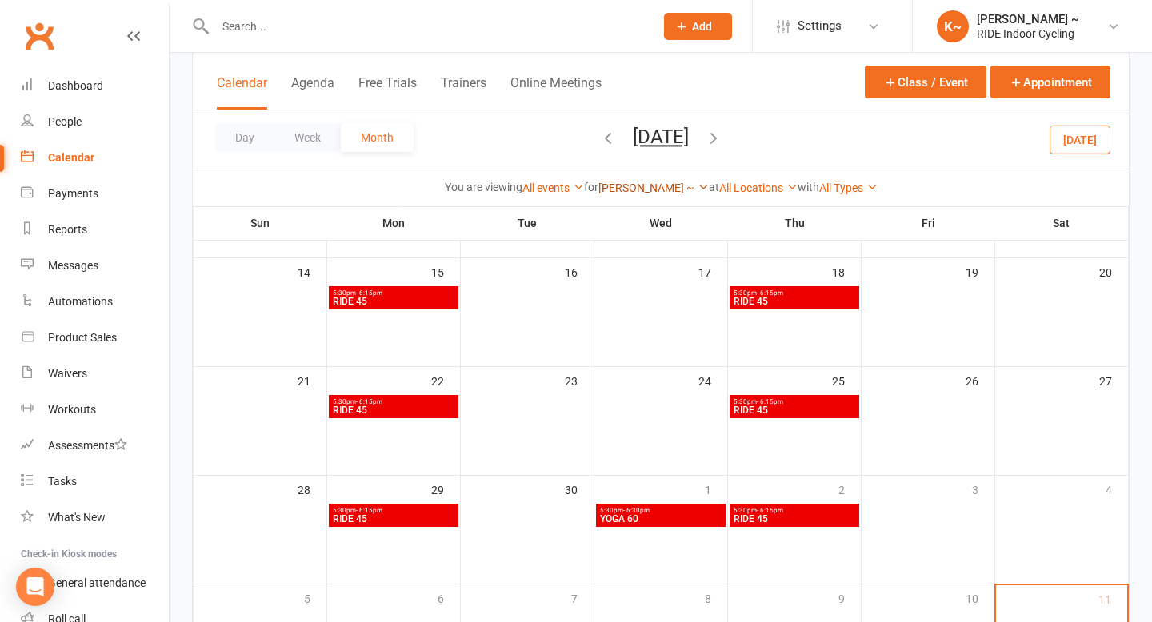
click at [658, 186] on link "[PERSON_NAME] ~" at bounding box center [653, 188] width 110 height 13
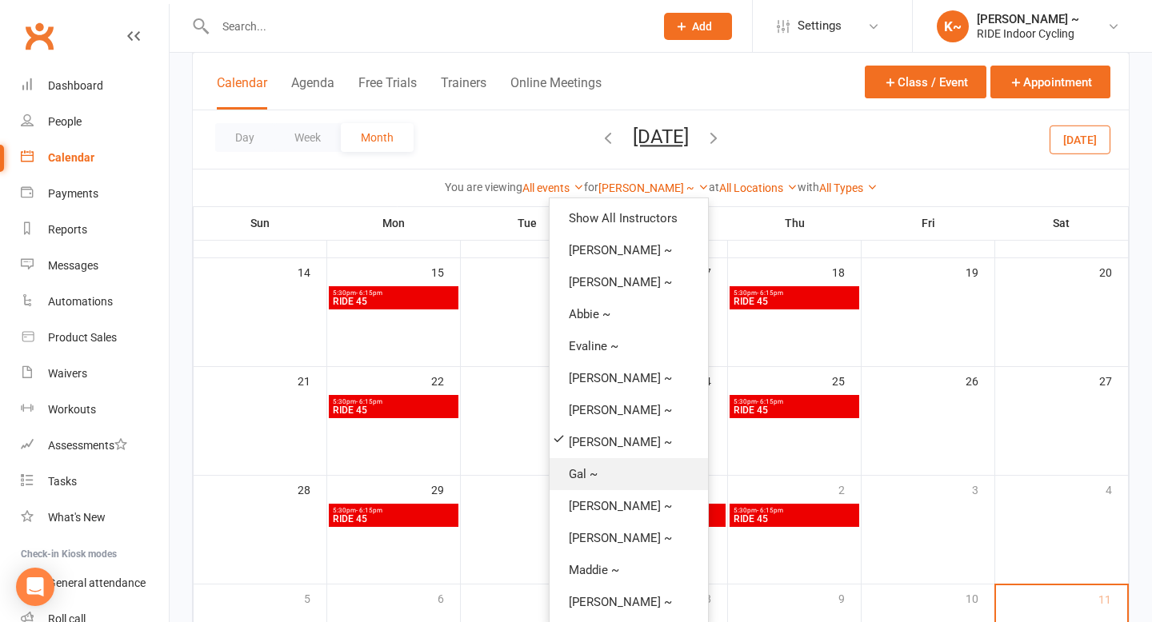
click at [584, 473] on link "Gal ~" at bounding box center [629, 474] width 158 height 32
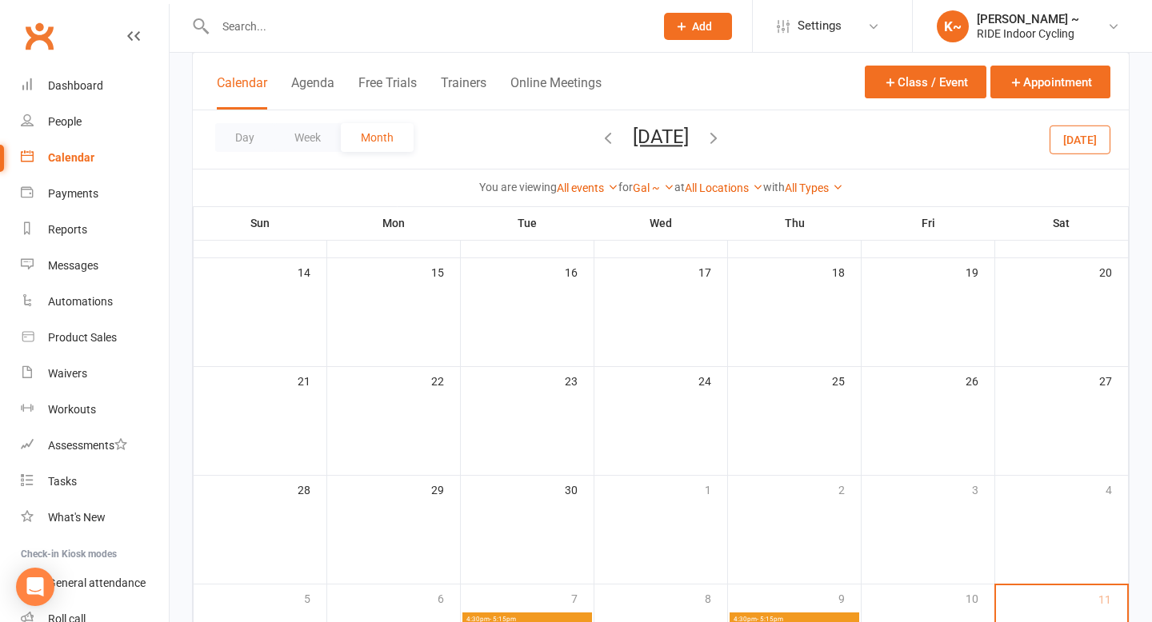
click at [599, 140] on icon "button" at bounding box center [608, 138] width 18 height 18
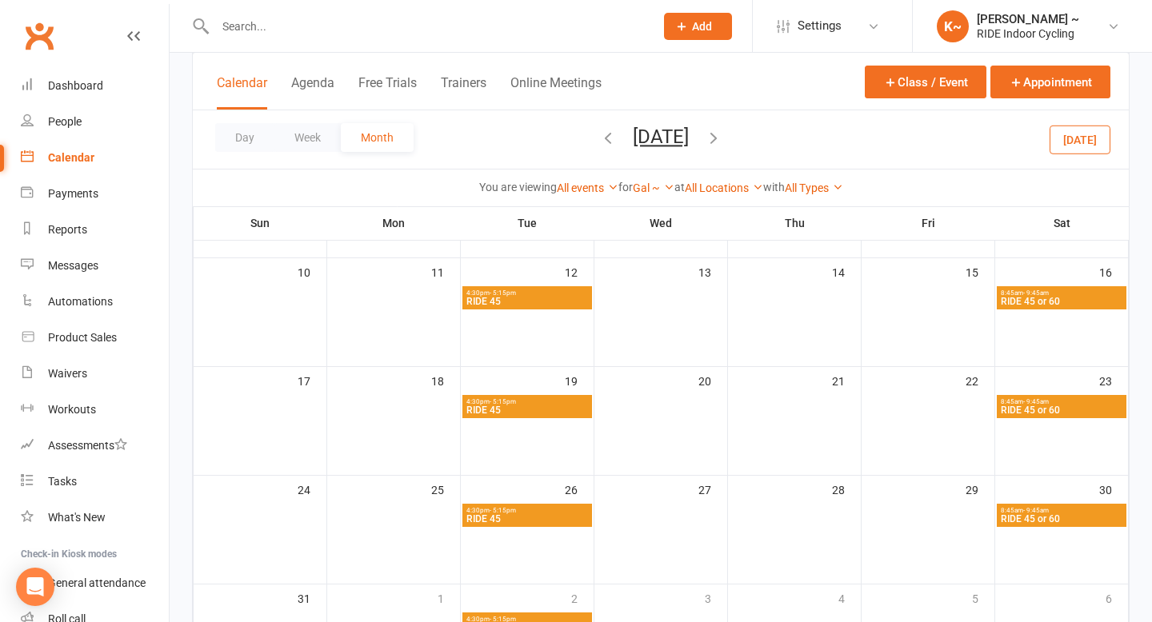
click at [570, 141] on div "Day Week Month [DATE] [DATE] Sun Mon Tue Wed Thu Fri Sat 28 29 30 01 02 03 04 0…" at bounding box center [661, 139] width 936 height 58
click at [599, 140] on icon "button" at bounding box center [608, 138] width 18 height 18
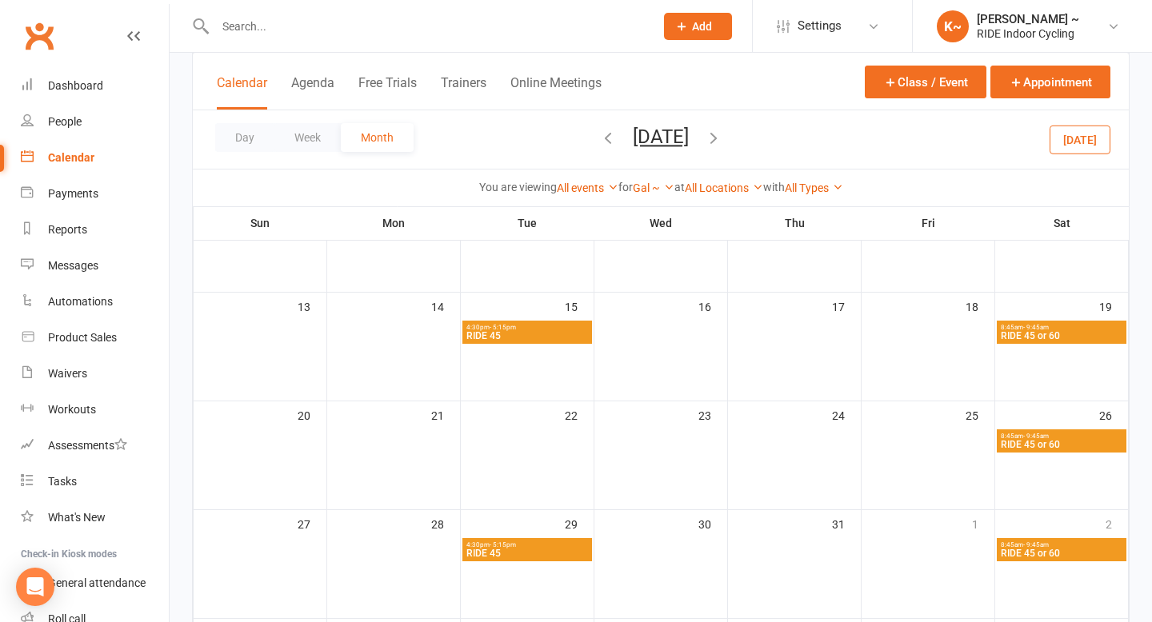
scroll to position [273, 0]
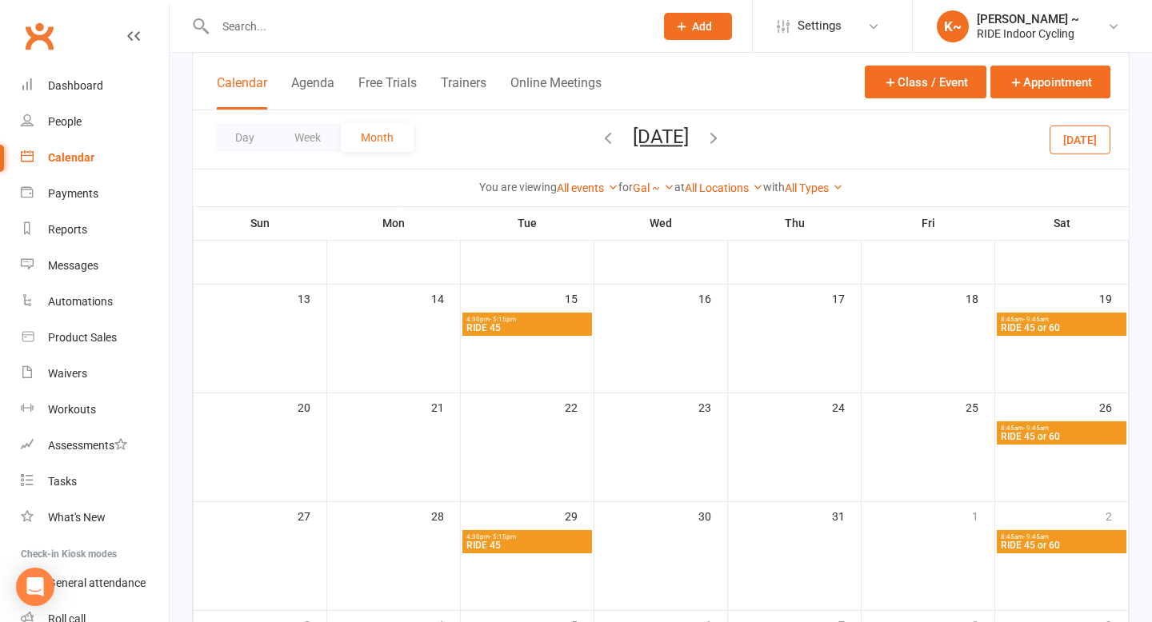
click at [722, 139] on icon "button" at bounding box center [714, 138] width 18 height 18
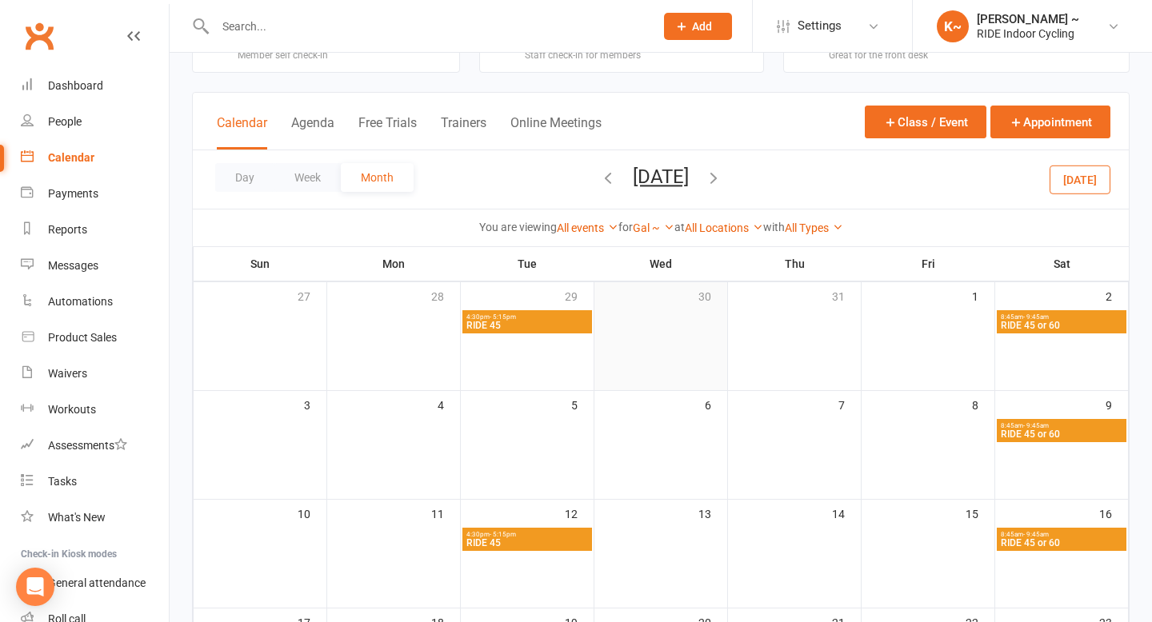
scroll to position [56, 0]
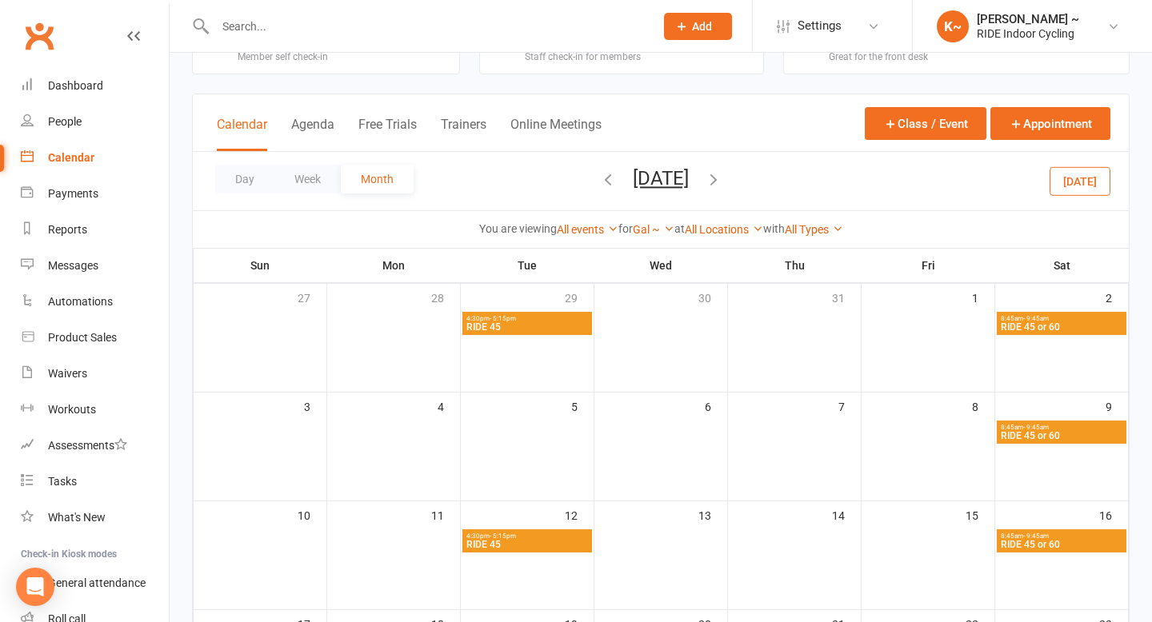
click at [722, 177] on icon "button" at bounding box center [714, 179] width 18 height 18
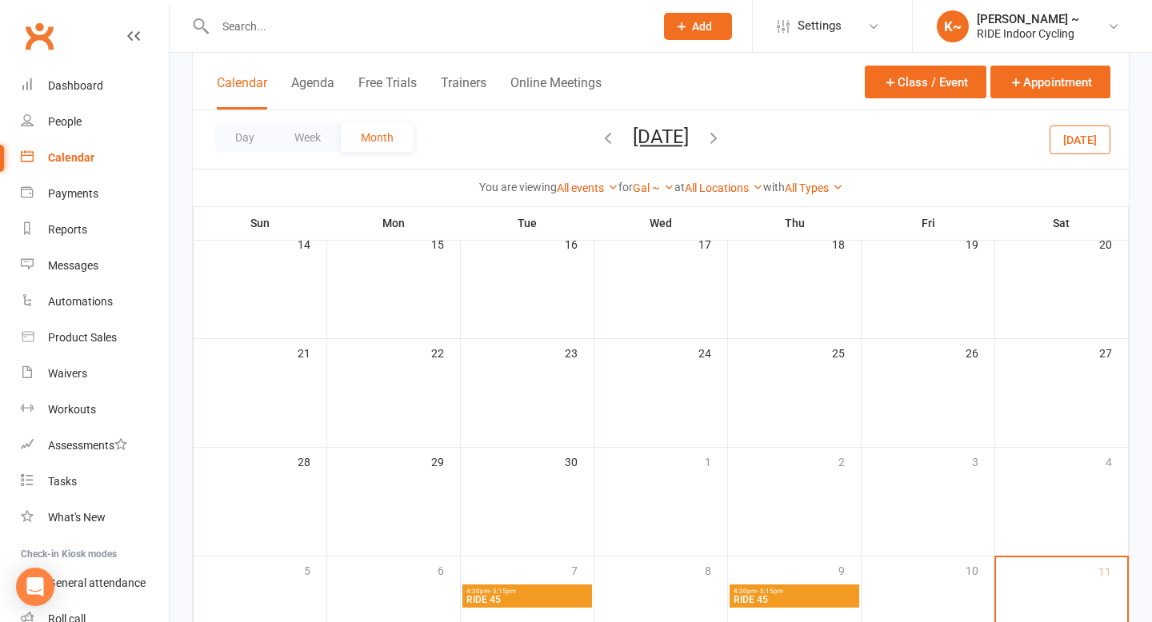
scroll to position [418, 0]
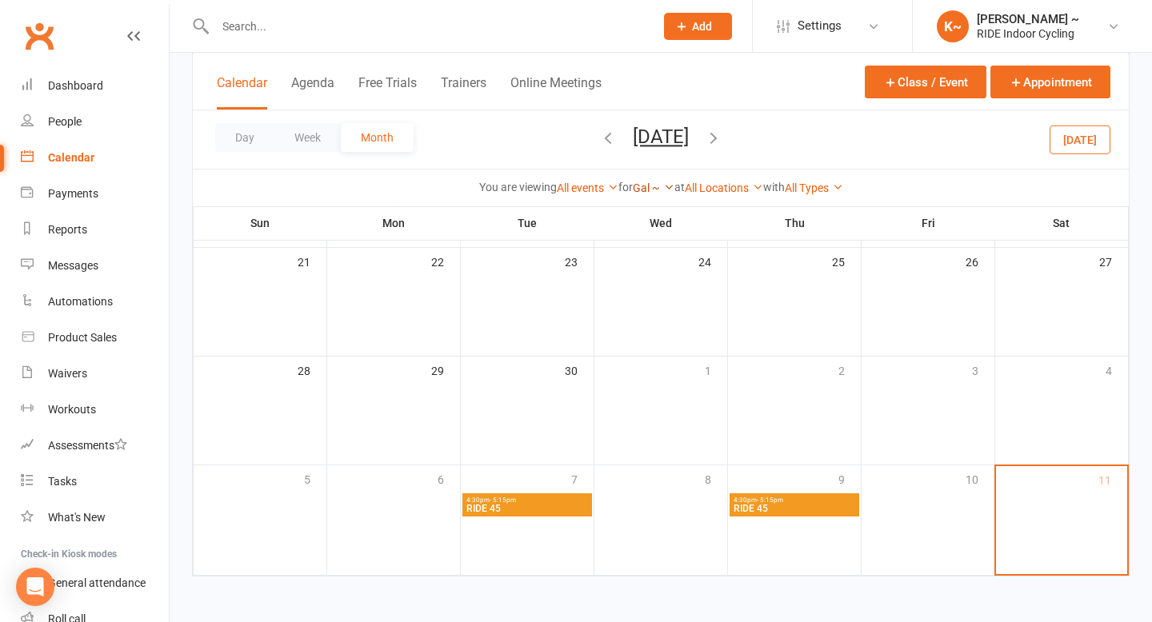
click at [645, 184] on link "Gal ~" at bounding box center [654, 188] width 42 height 13
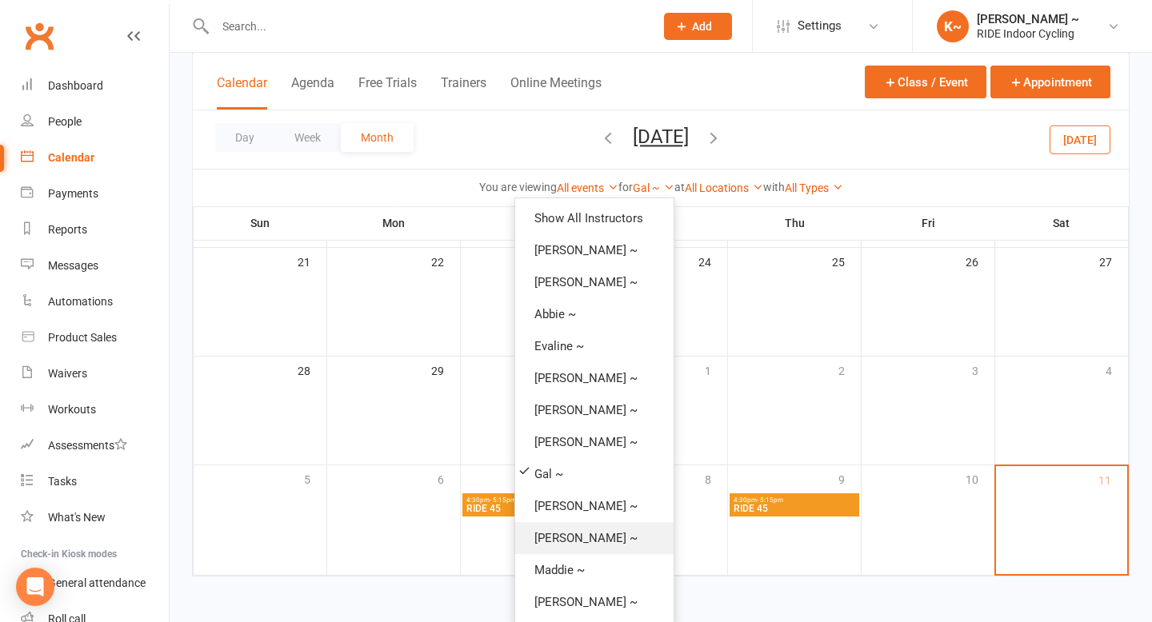
click at [575, 534] on link "[PERSON_NAME] ~" at bounding box center [594, 538] width 158 height 32
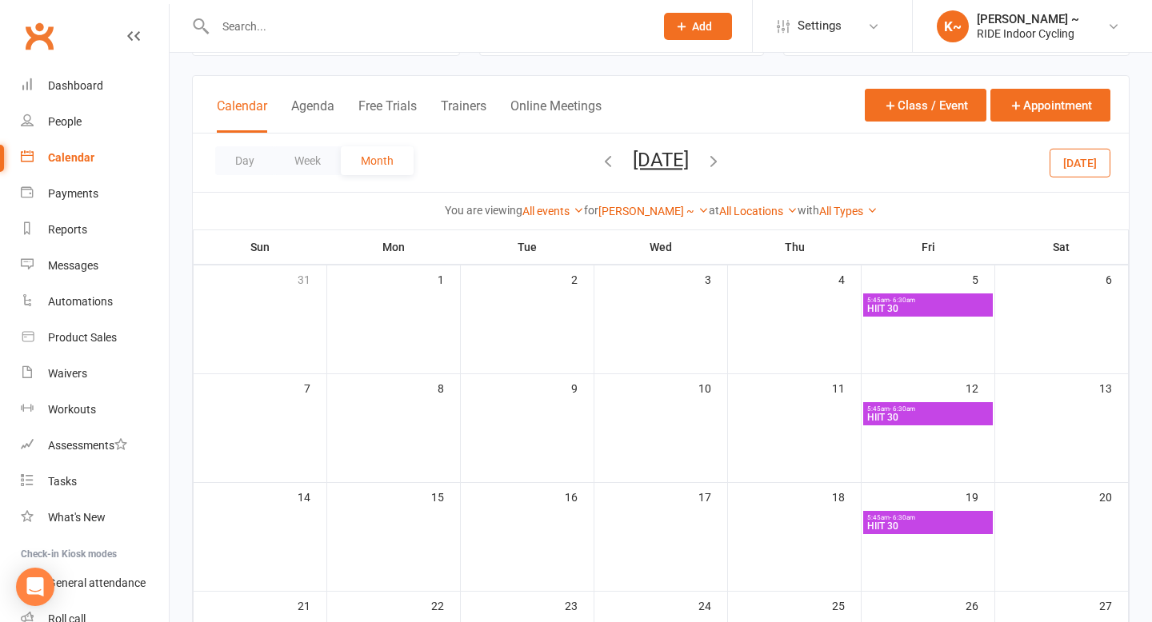
scroll to position [50, 0]
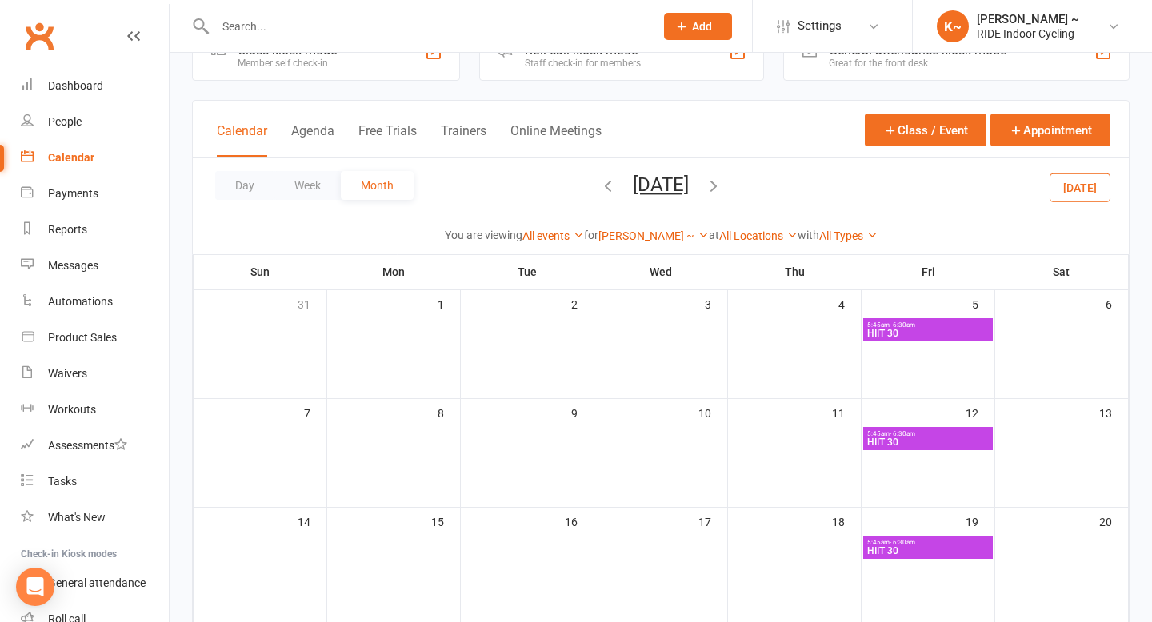
click at [599, 184] on icon "button" at bounding box center [608, 186] width 18 height 18
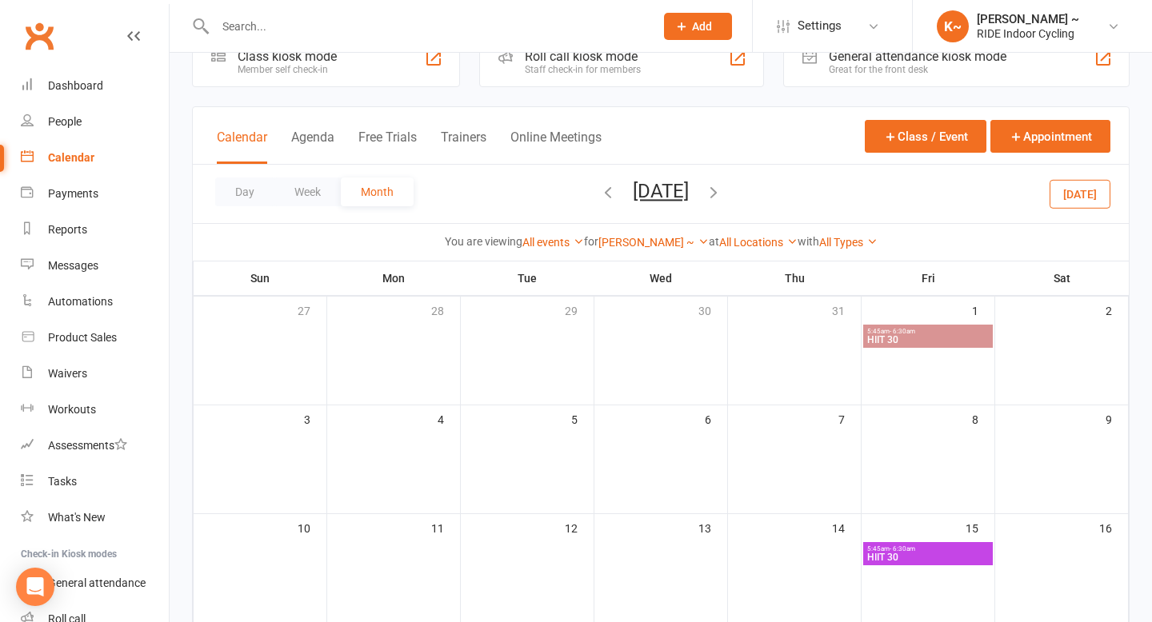
scroll to position [0, 0]
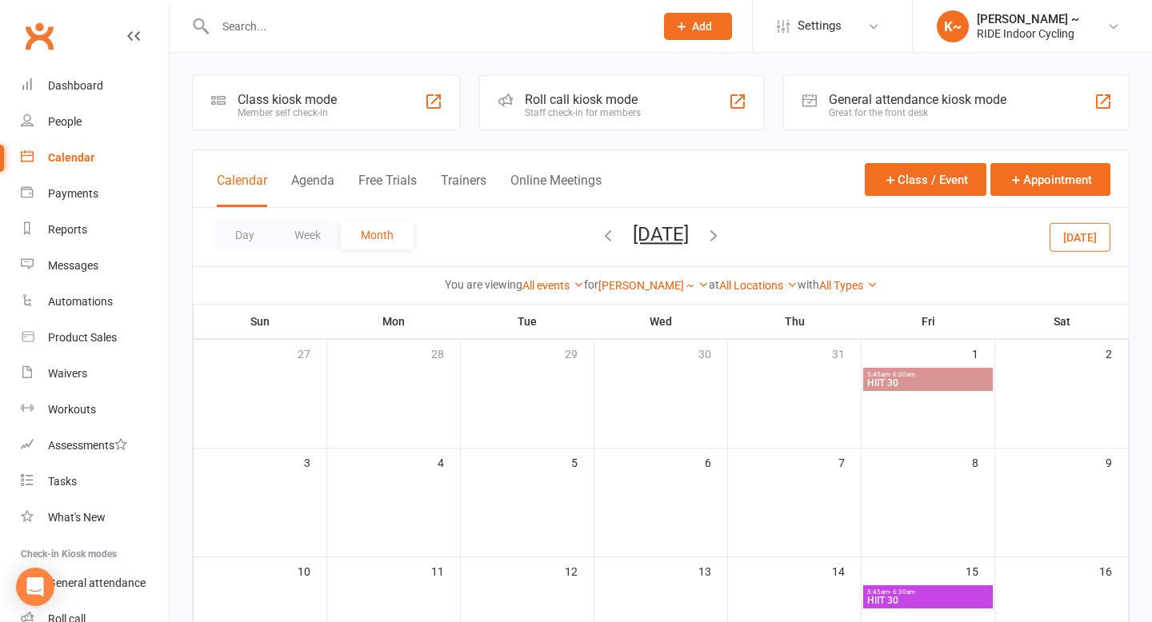
click at [599, 241] on icon "button" at bounding box center [608, 235] width 18 height 18
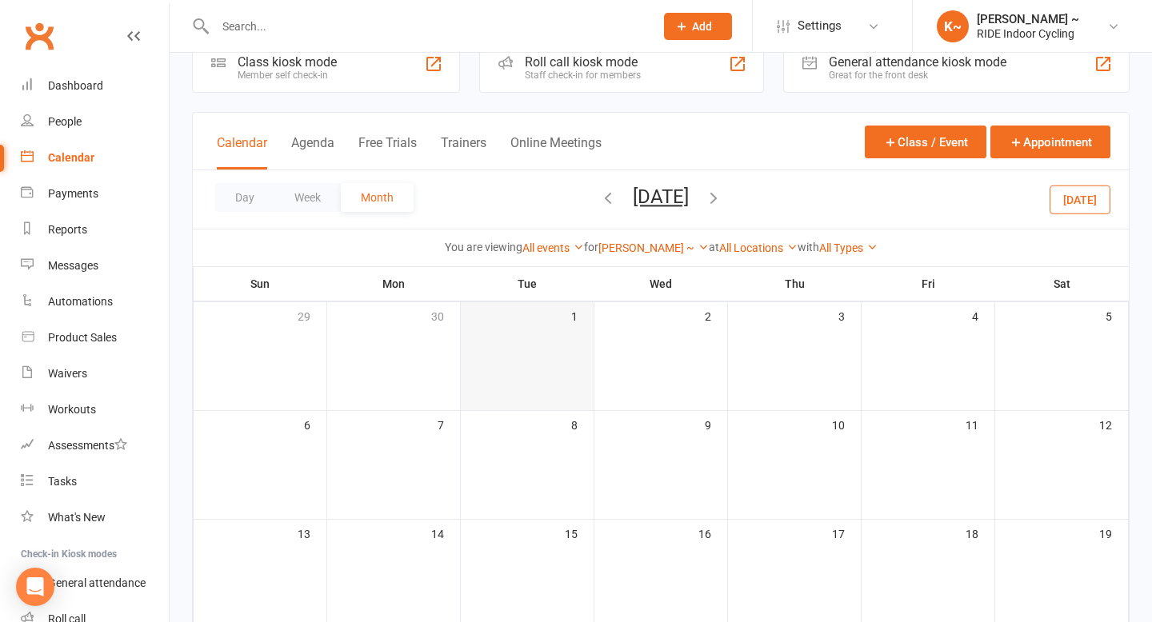
scroll to position [34, 0]
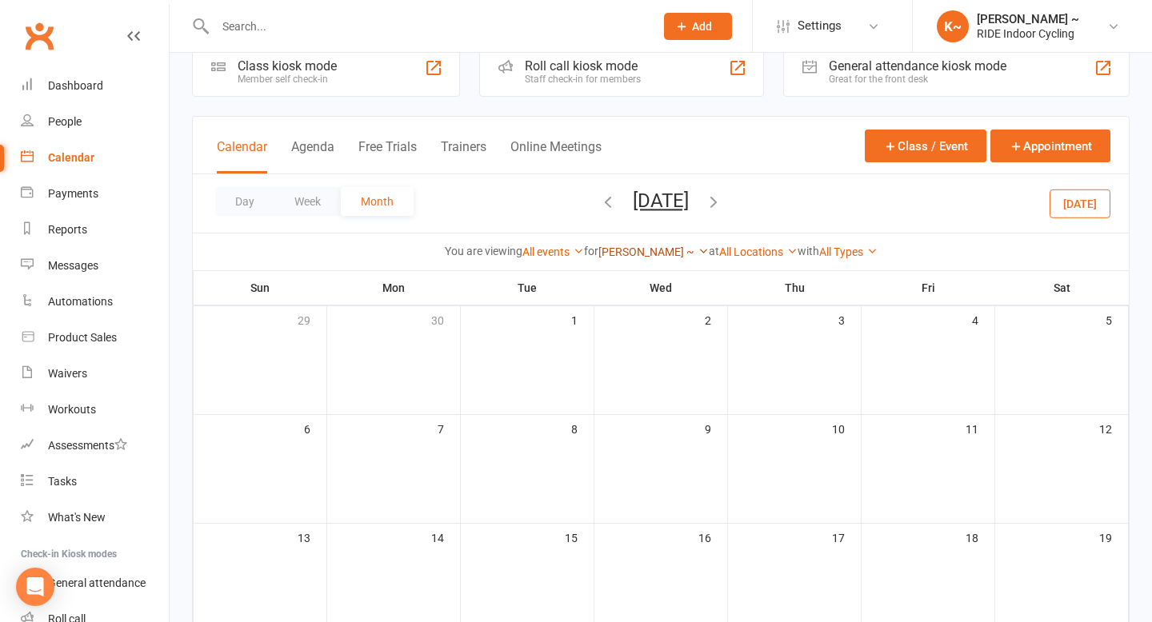
click at [630, 250] on link "[PERSON_NAME] ~" at bounding box center [653, 252] width 110 height 13
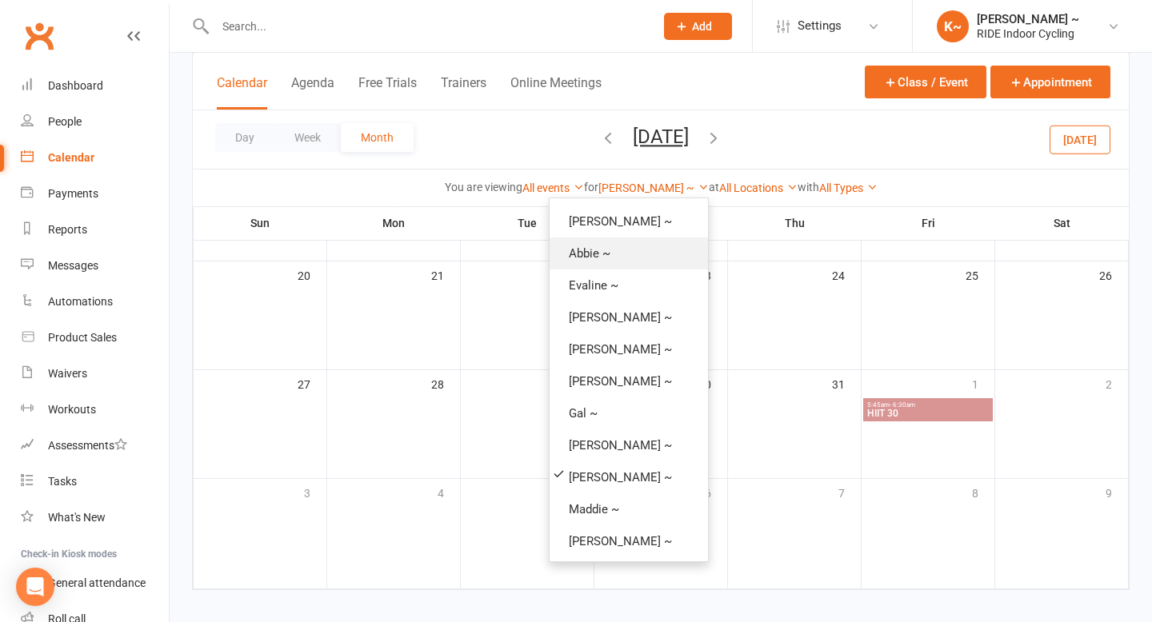
scroll to position [412, 0]
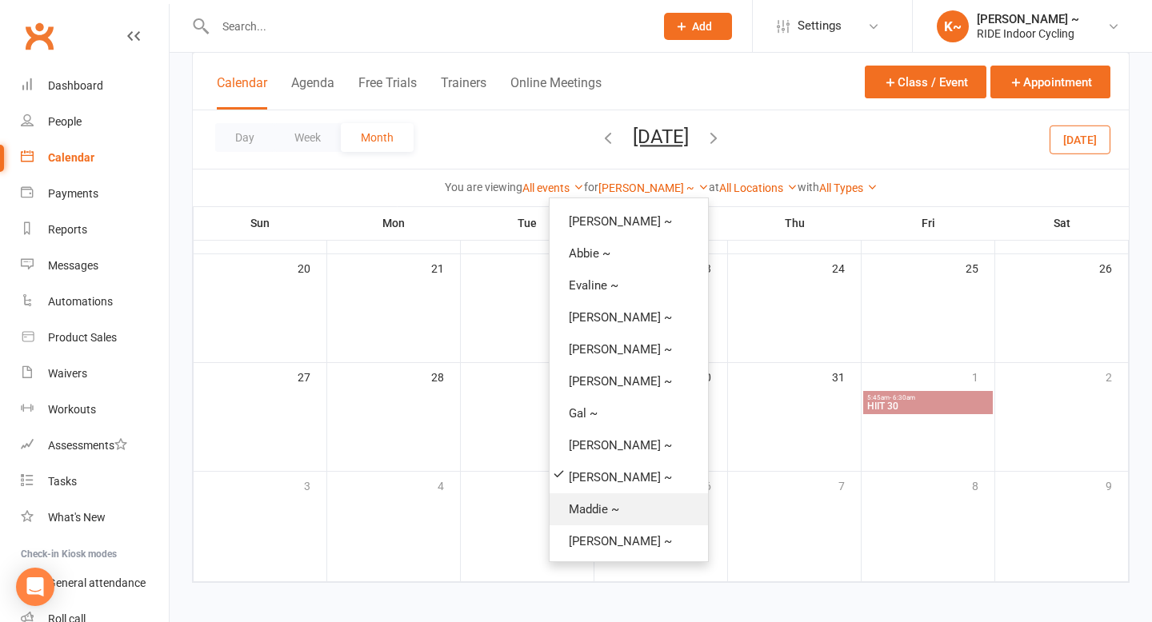
click at [564, 508] on link "Maddie ~" at bounding box center [629, 510] width 158 height 32
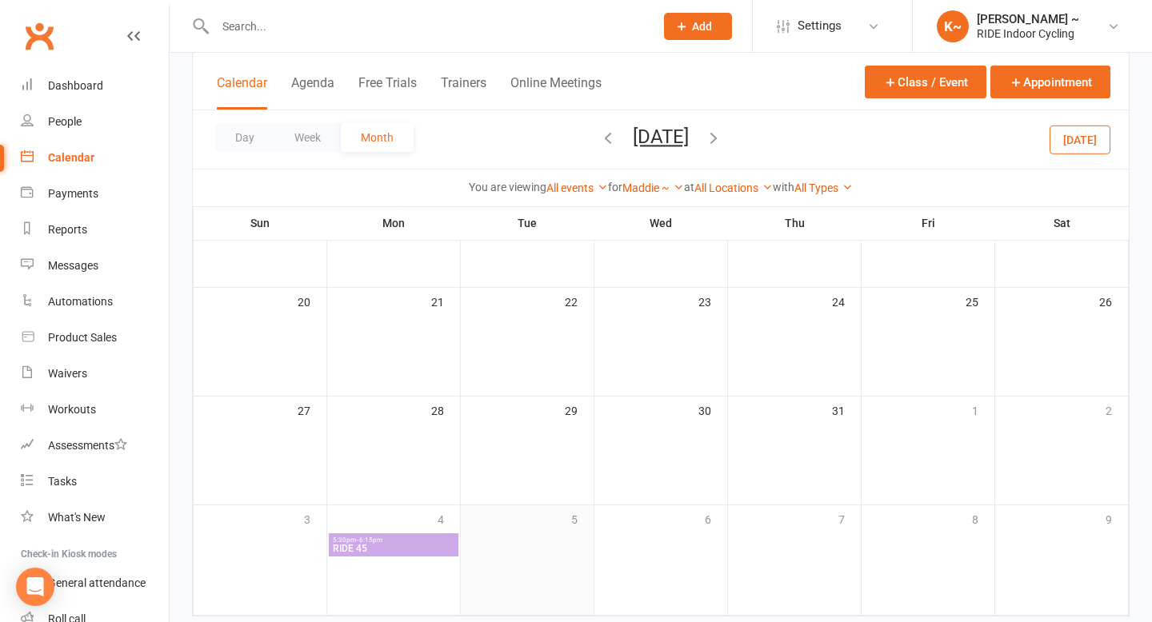
scroll to position [379, 0]
click at [722, 145] on icon "button" at bounding box center [714, 138] width 18 height 18
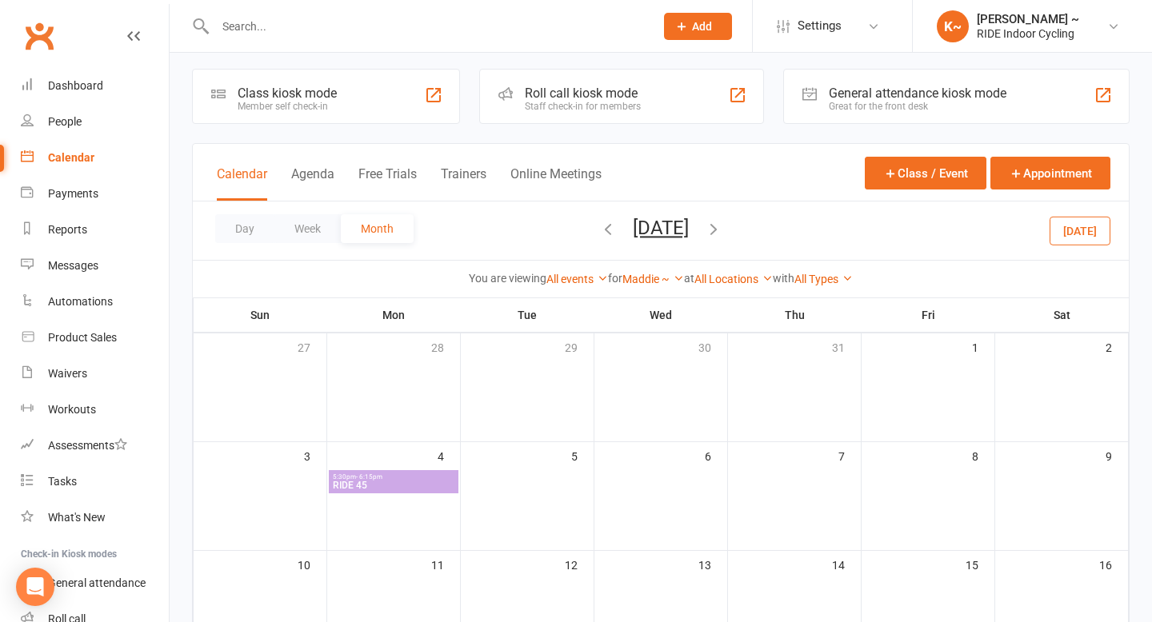
scroll to position [9, 0]
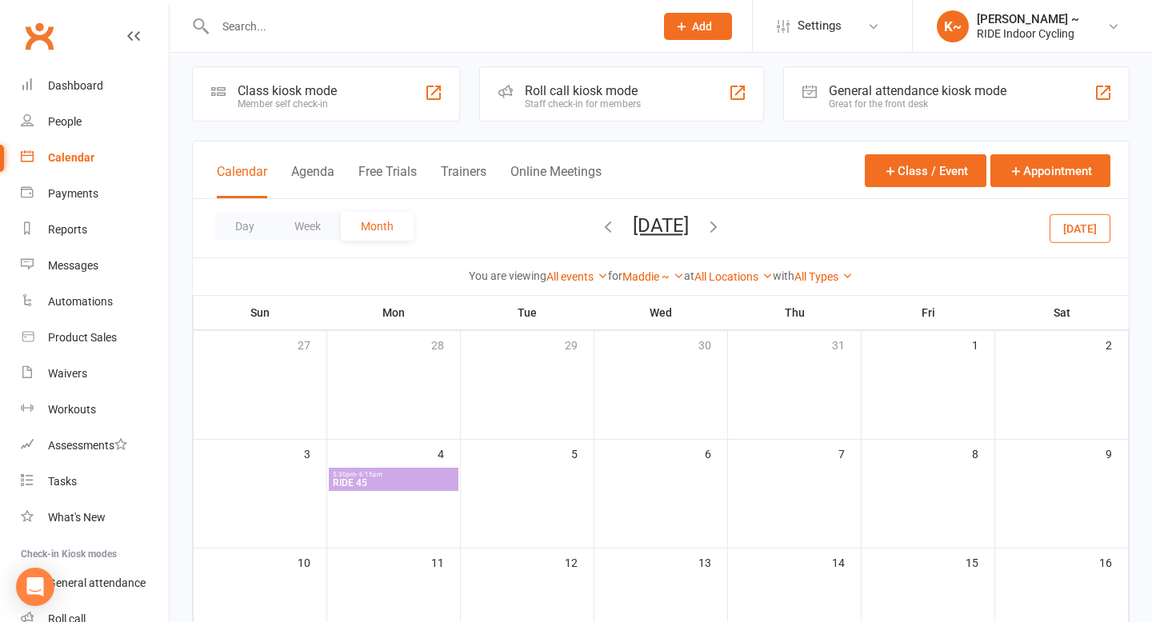
click at [722, 230] on icon "button" at bounding box center [714, 227] width 18 height 18
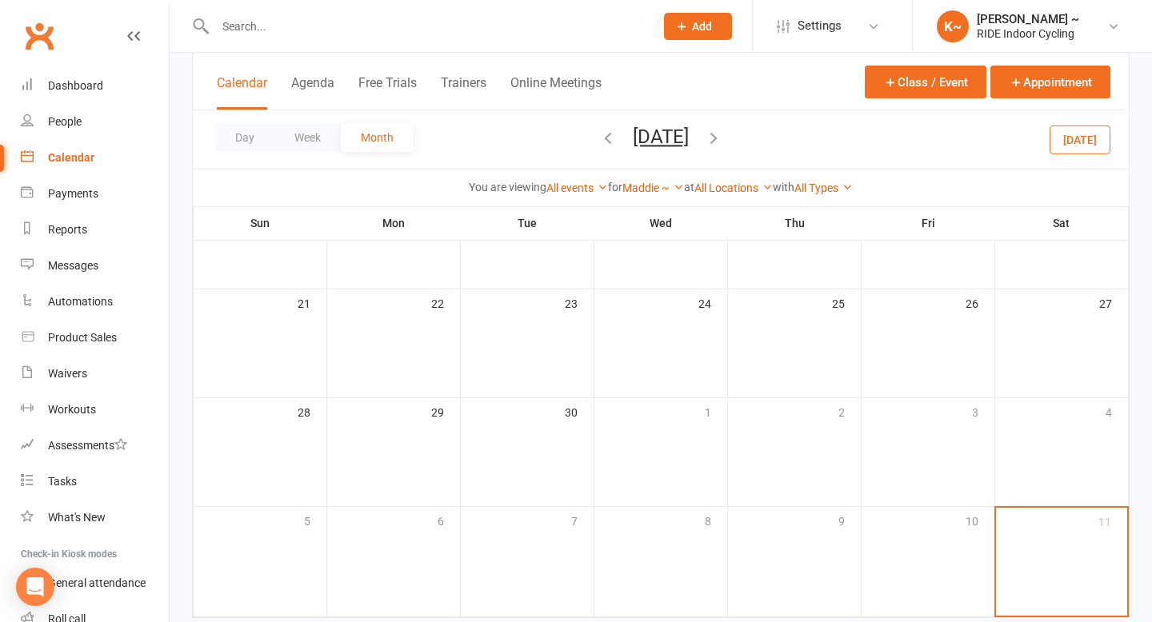
scroll to position [418, 0]
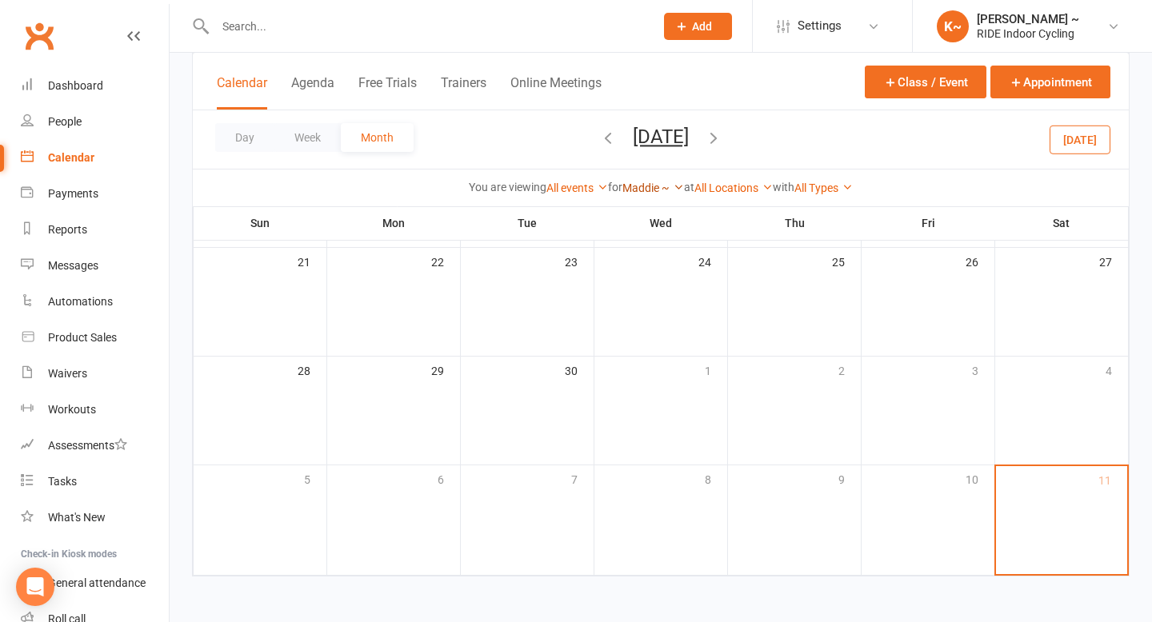
click at [649, 193] on link "Maddie ~" at bounding box center [653, 188] width 62 height 13
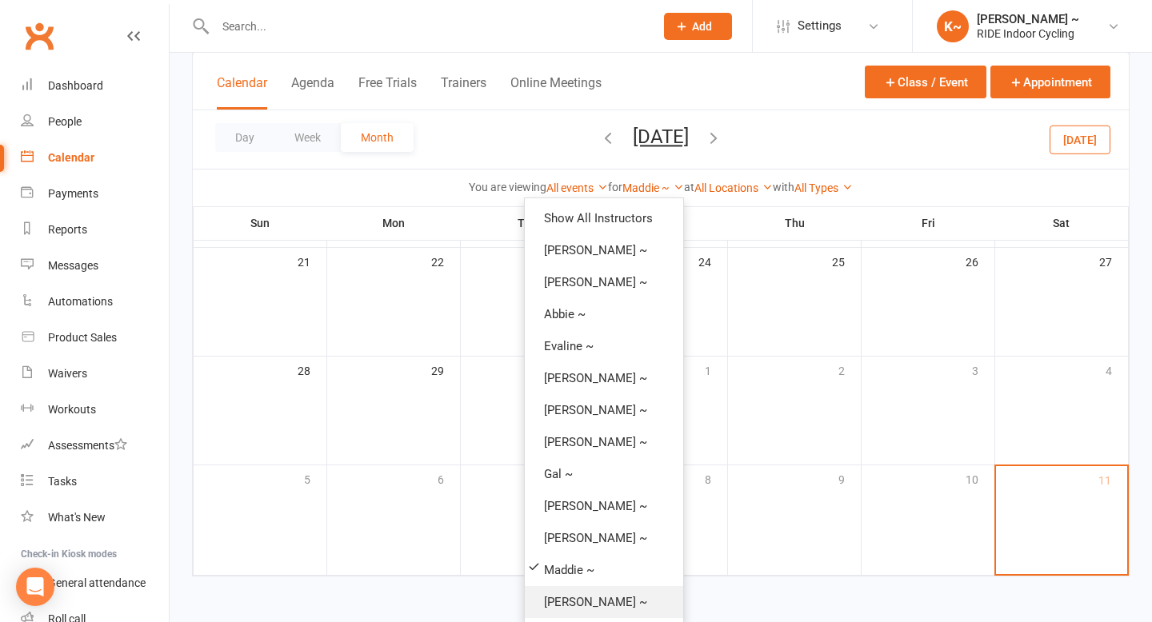
click at [574, 602] on link "[PERSON_NAME] ~" at bounding box center [604, 602] width 158 height 32
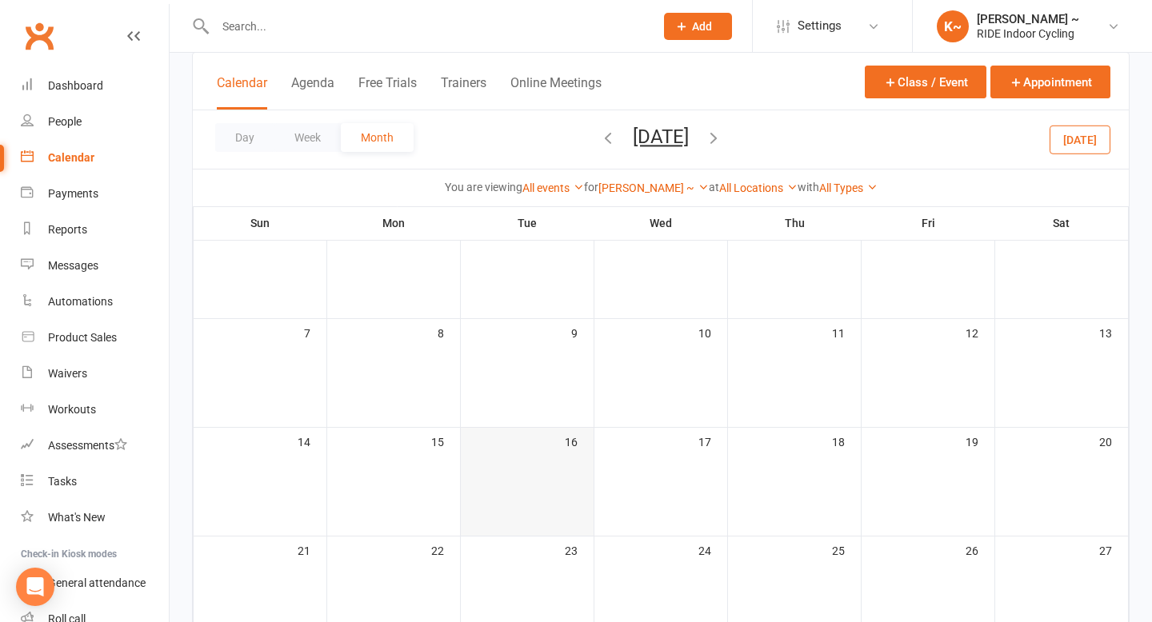
scroll to position [158, 0]
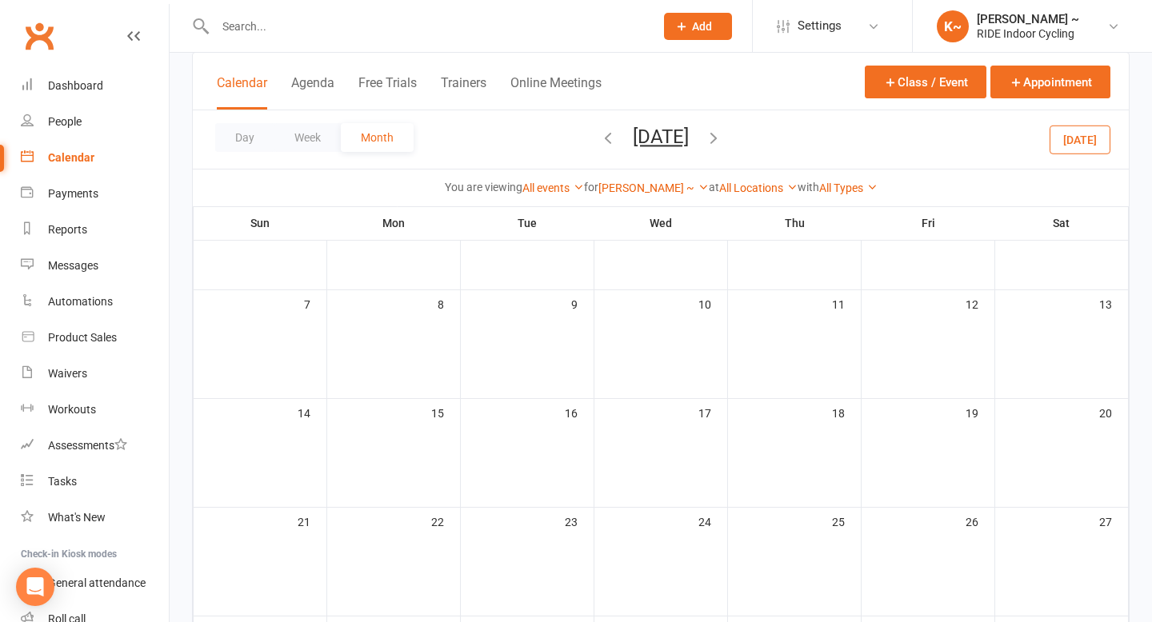
click at [599, 136] on icon "button" at bounding box center [608, 138] width 18 height 18
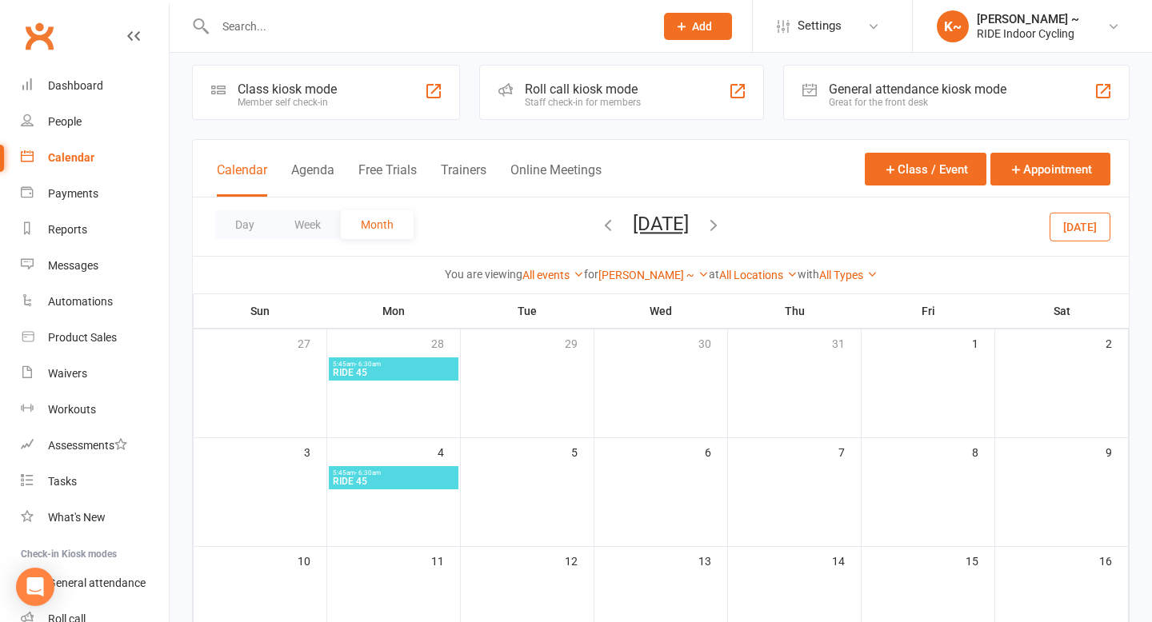
scroll to position [0, 0]
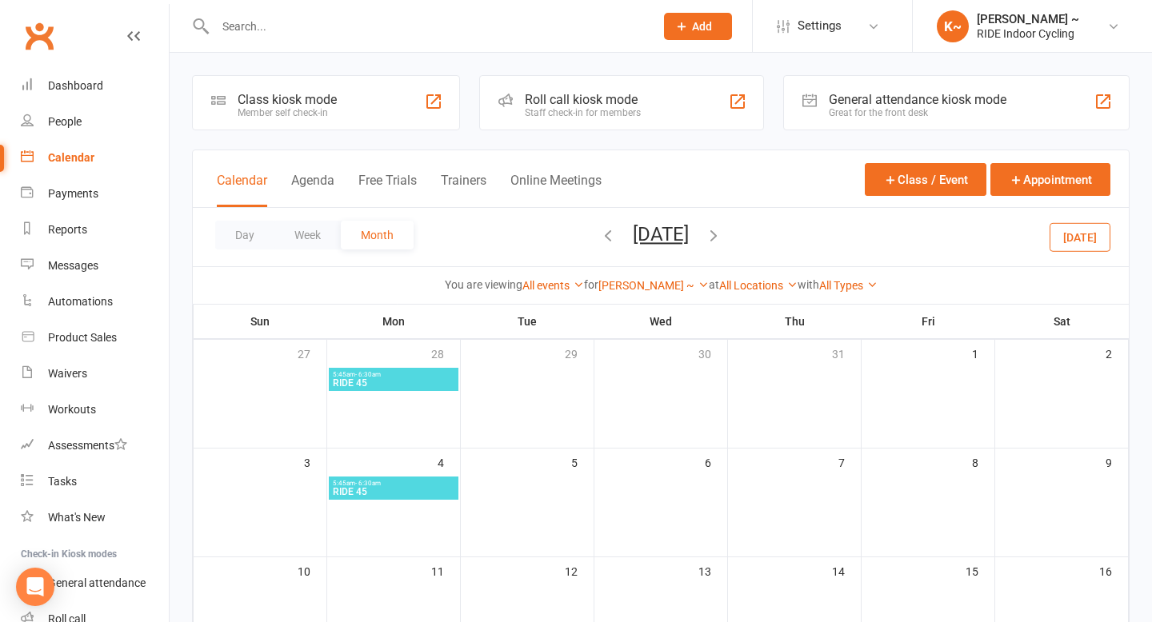
click at [599, 232] on icon "button" at bounding box center [608, 235] width 18 height 18
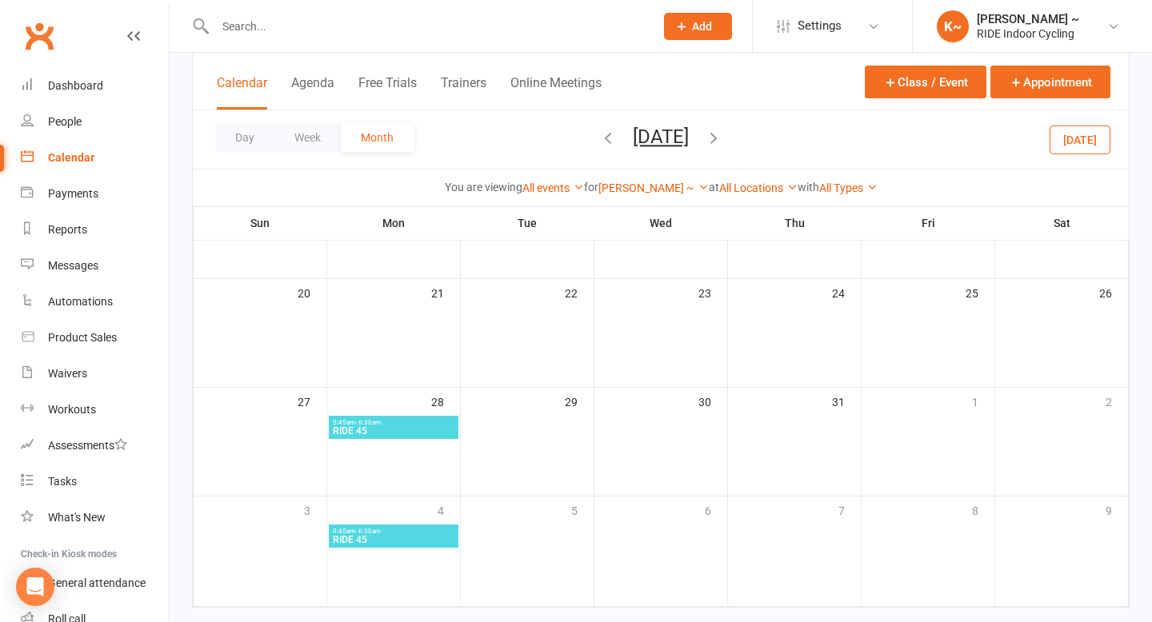
scroll to position [390, 0]
